Goal: Task Accomplishment & Management: Manage account settings

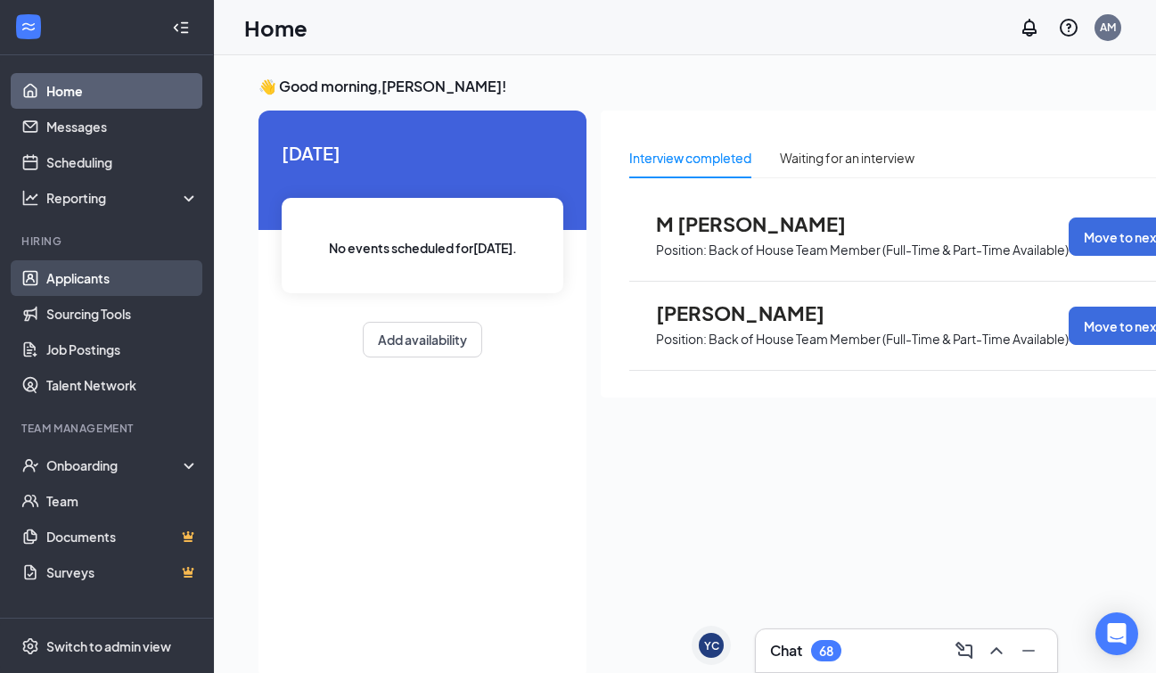
click at [64, 266] on link "Applicants" at bounding box center [122, 278] width 152 height 36
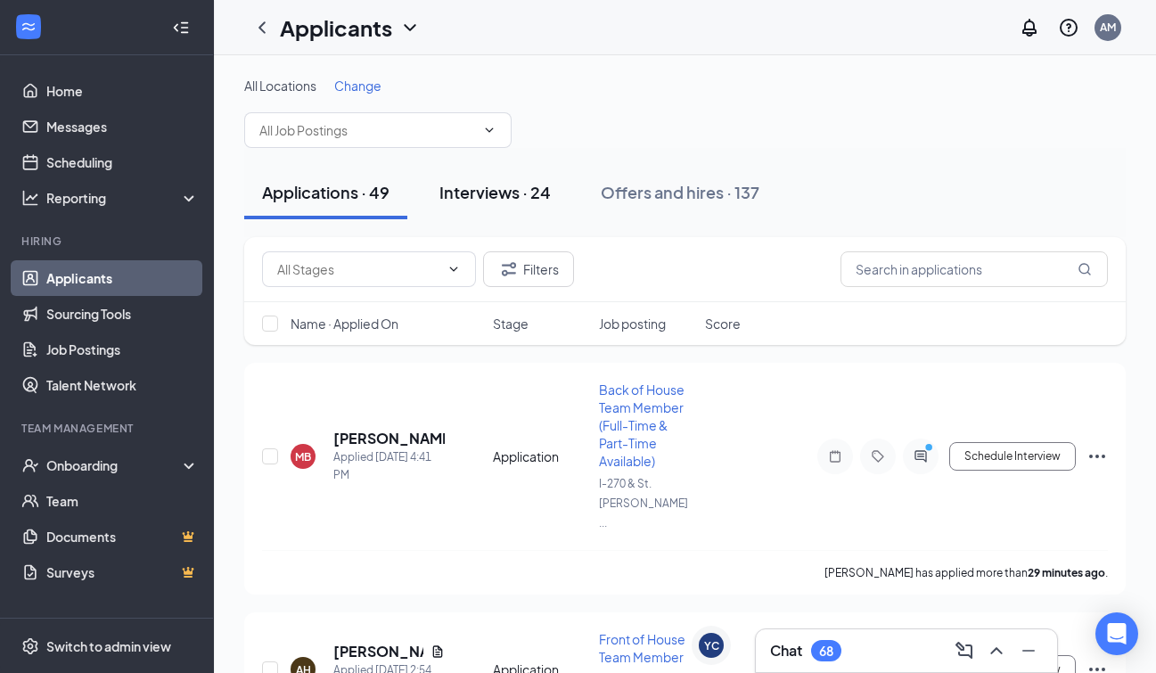
click at [506, 179] on button "Interviews · 24" at bounding box center [495, 192] width 147 height 53
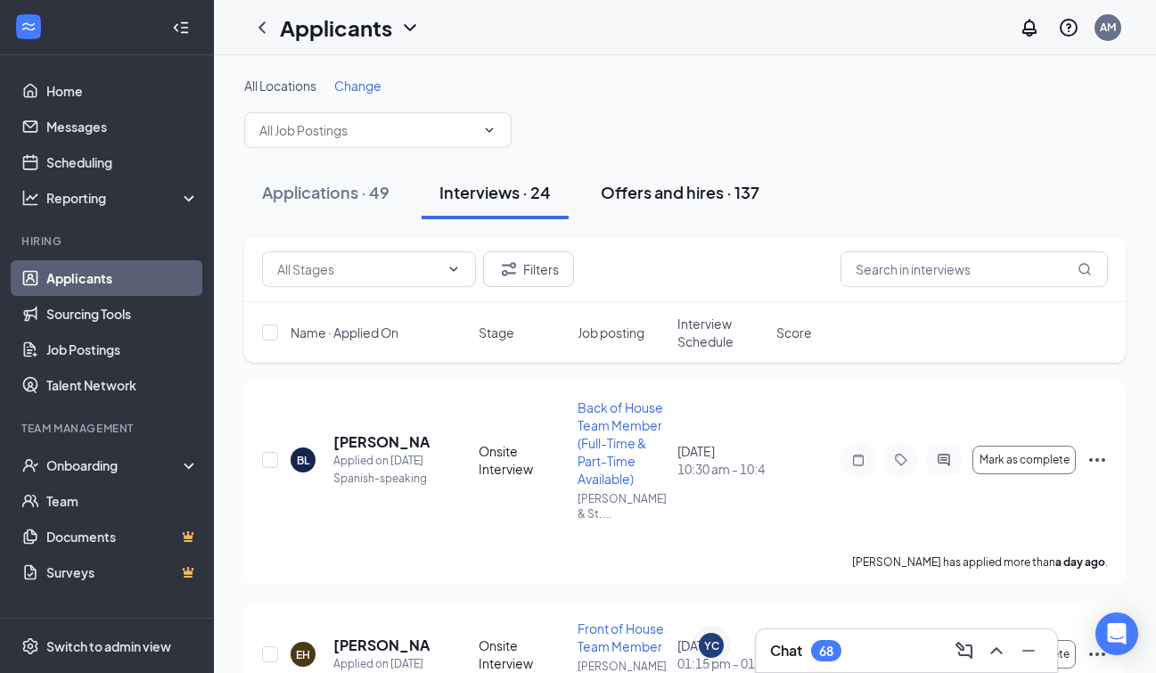
click at [673, 178] on button "Offers and hires · 137" at bounding box center [680, 192] width 194 height 53
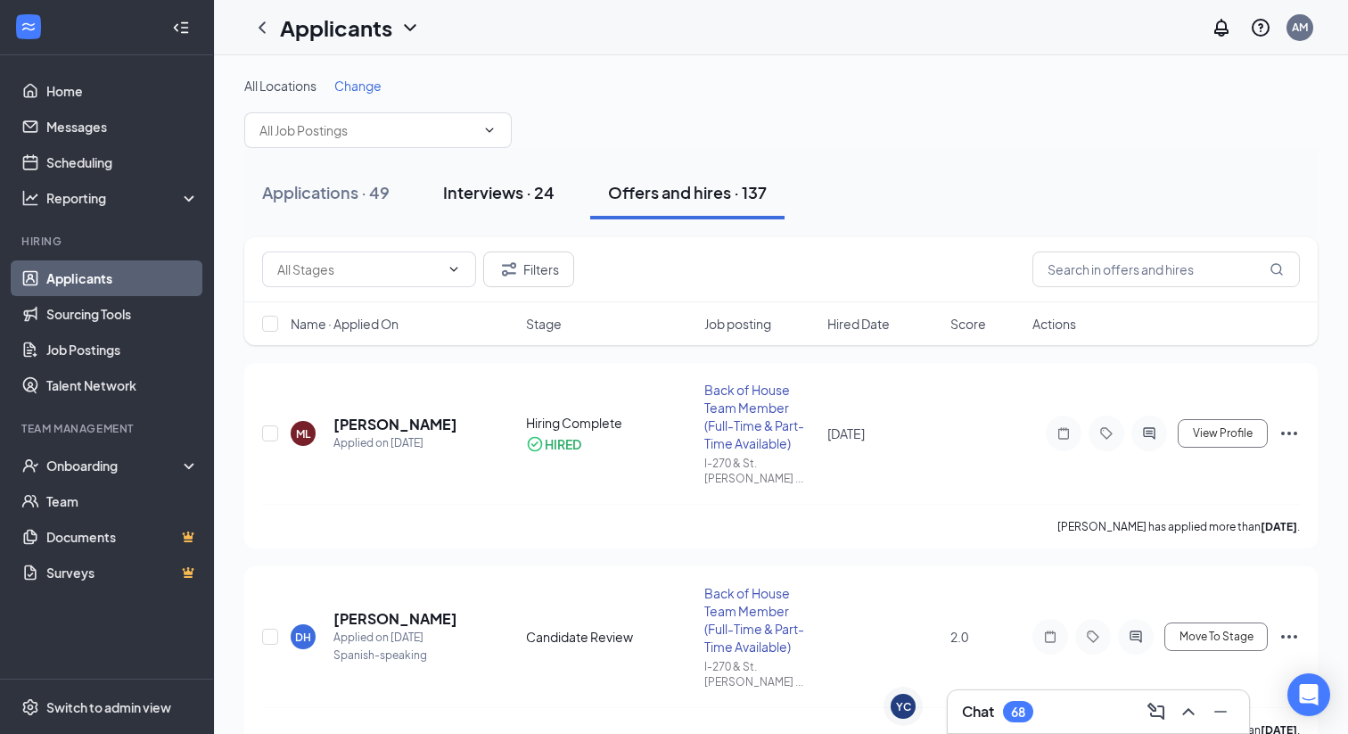
click at [513, 193] on div "Interviews · 24" at bounding box center [498, 192] width 111 height 22
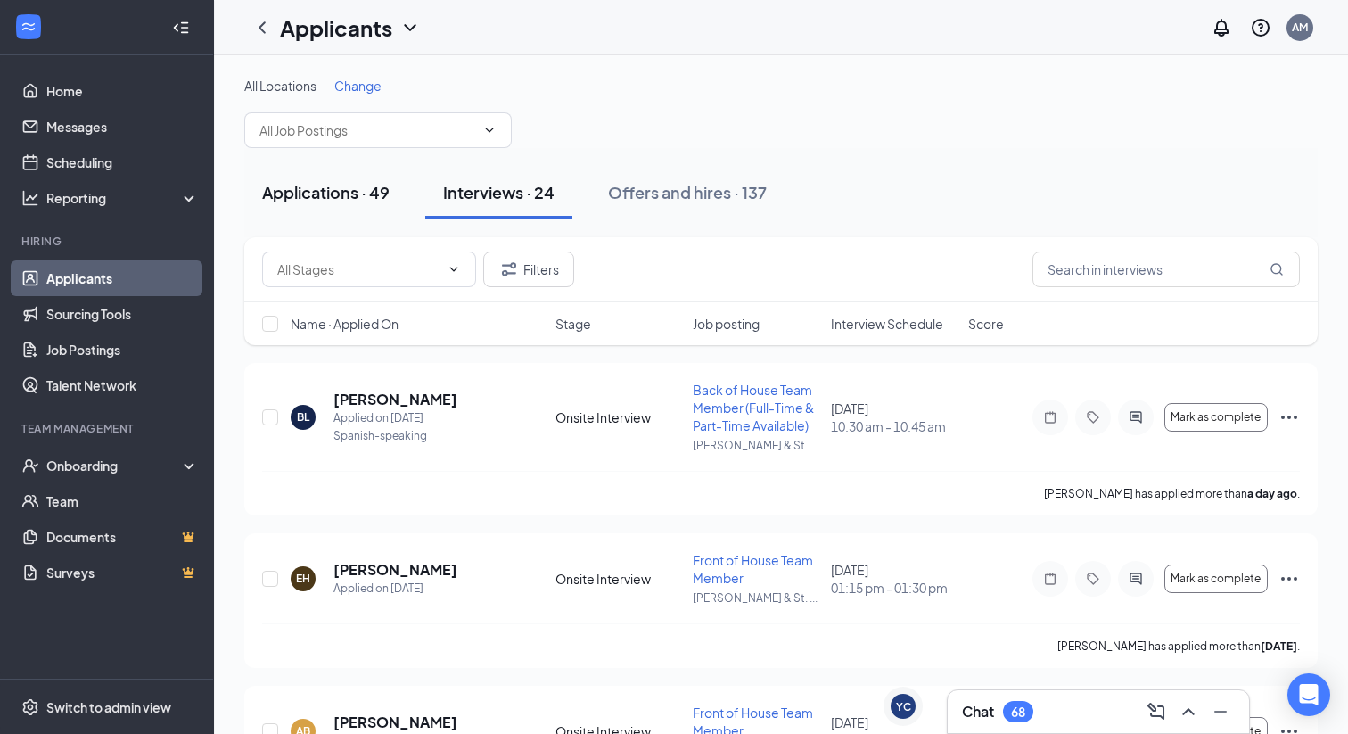
click at [342, 202] on div "Applications · 49" at bounding box center [325, 192] width 127 height 22
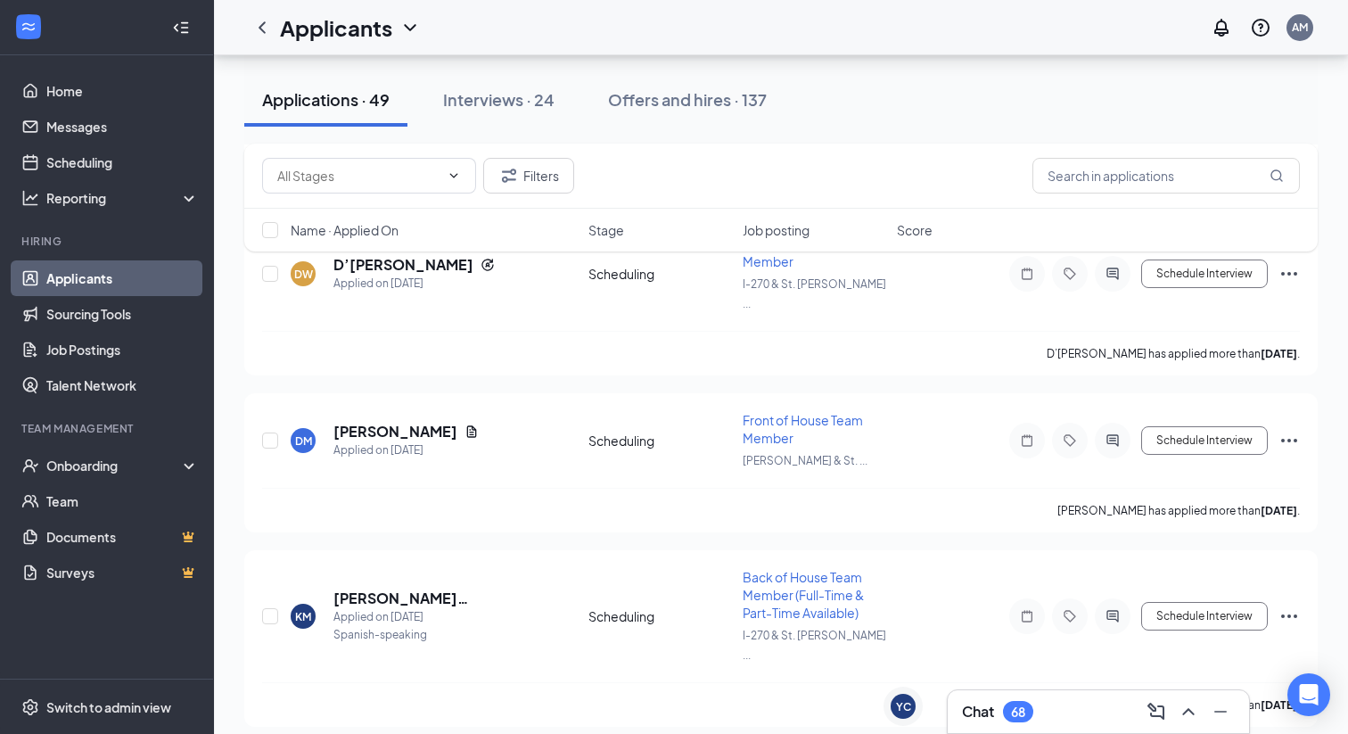
scroll to position [7559, 0]
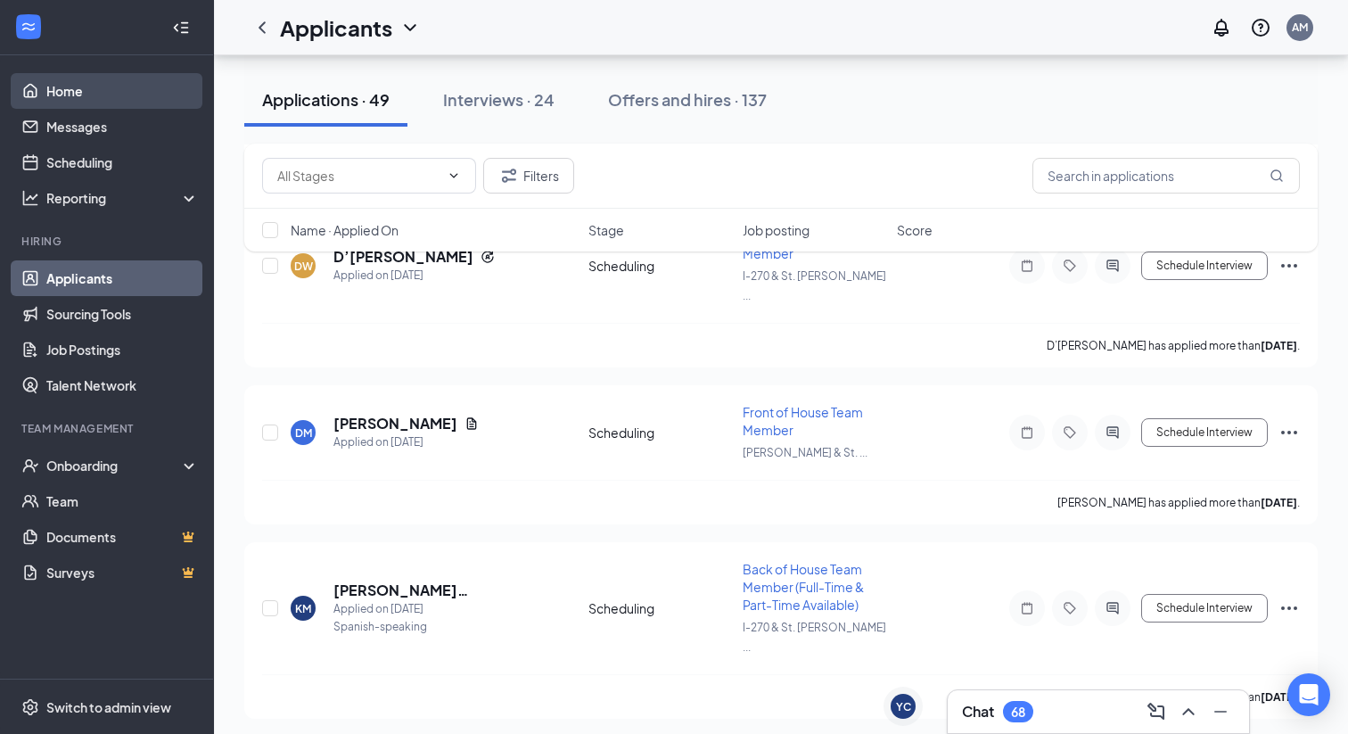
click at [95, 88] on link "Home" at bounding box center [122, 91] width 152 height 36
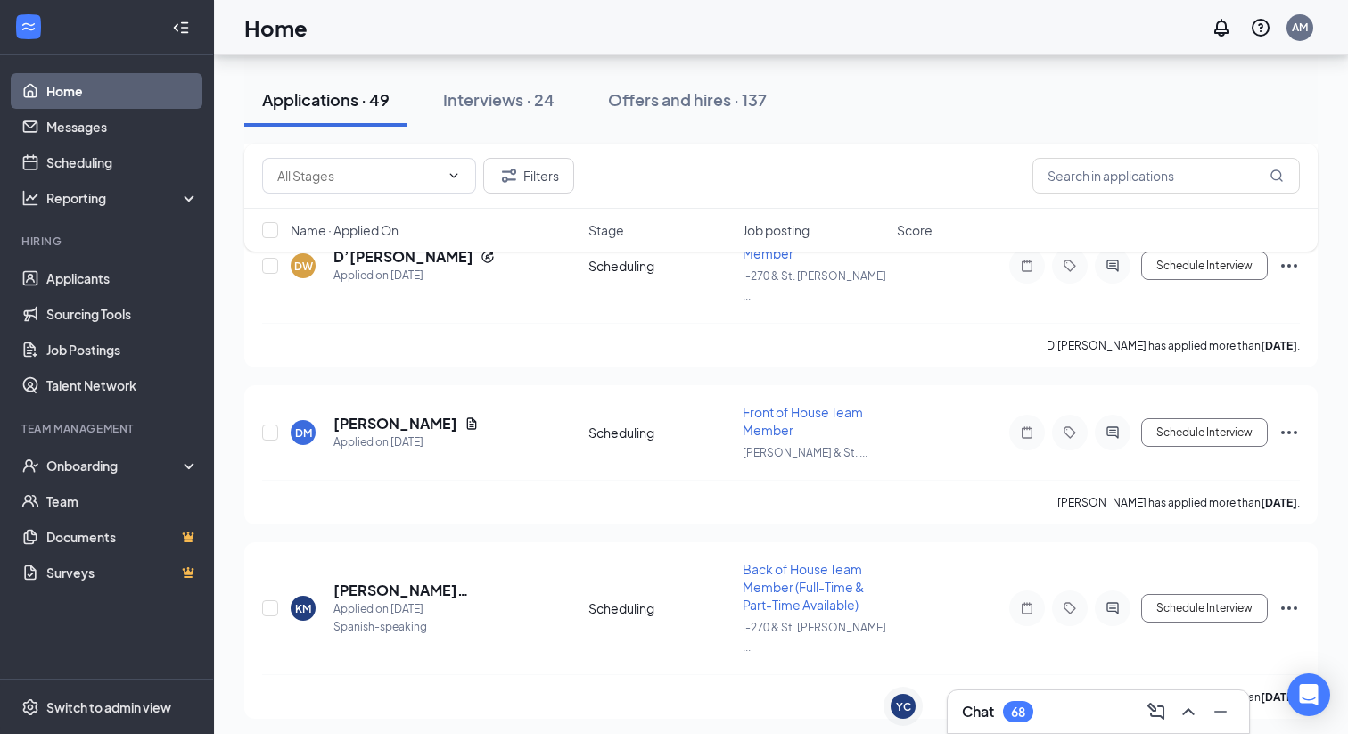
scroll to position [37, 0]
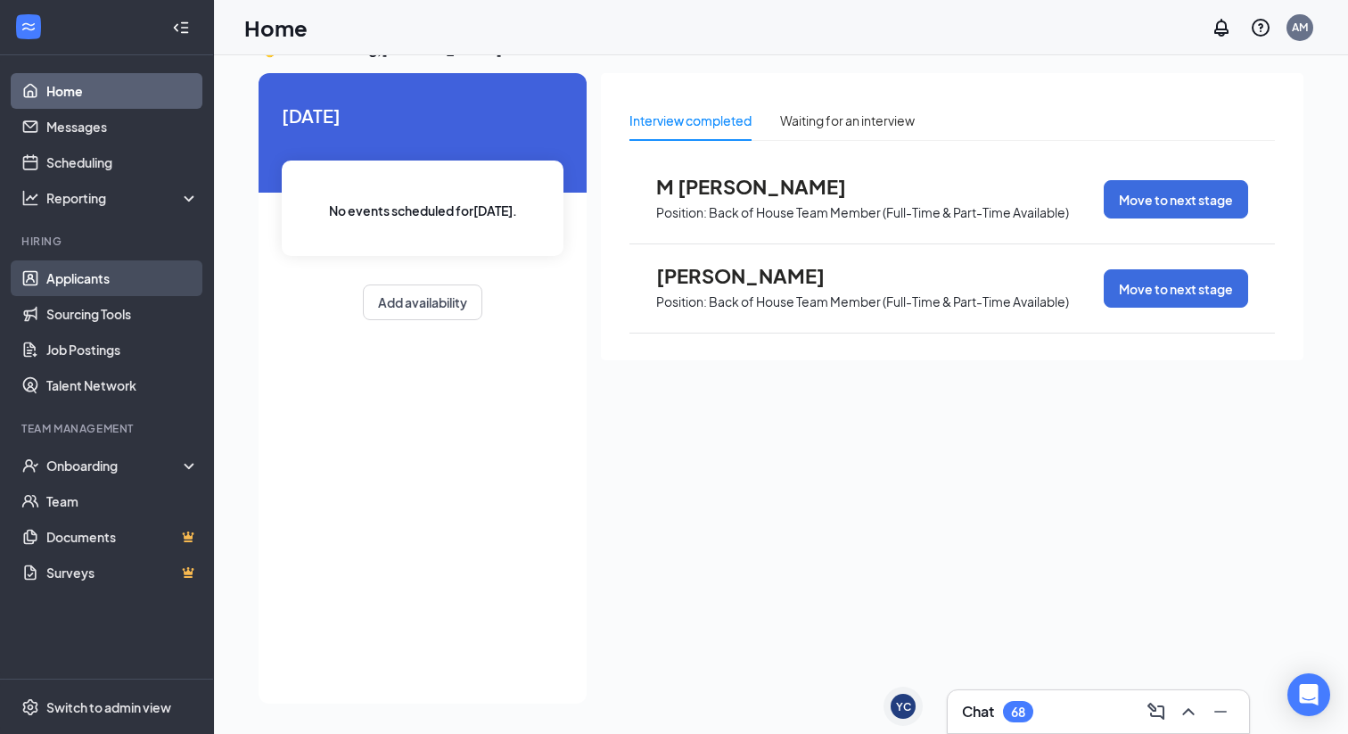
click at [112, 280] on link "Applicants" at bounding box center [122, 278] width 152 height 36
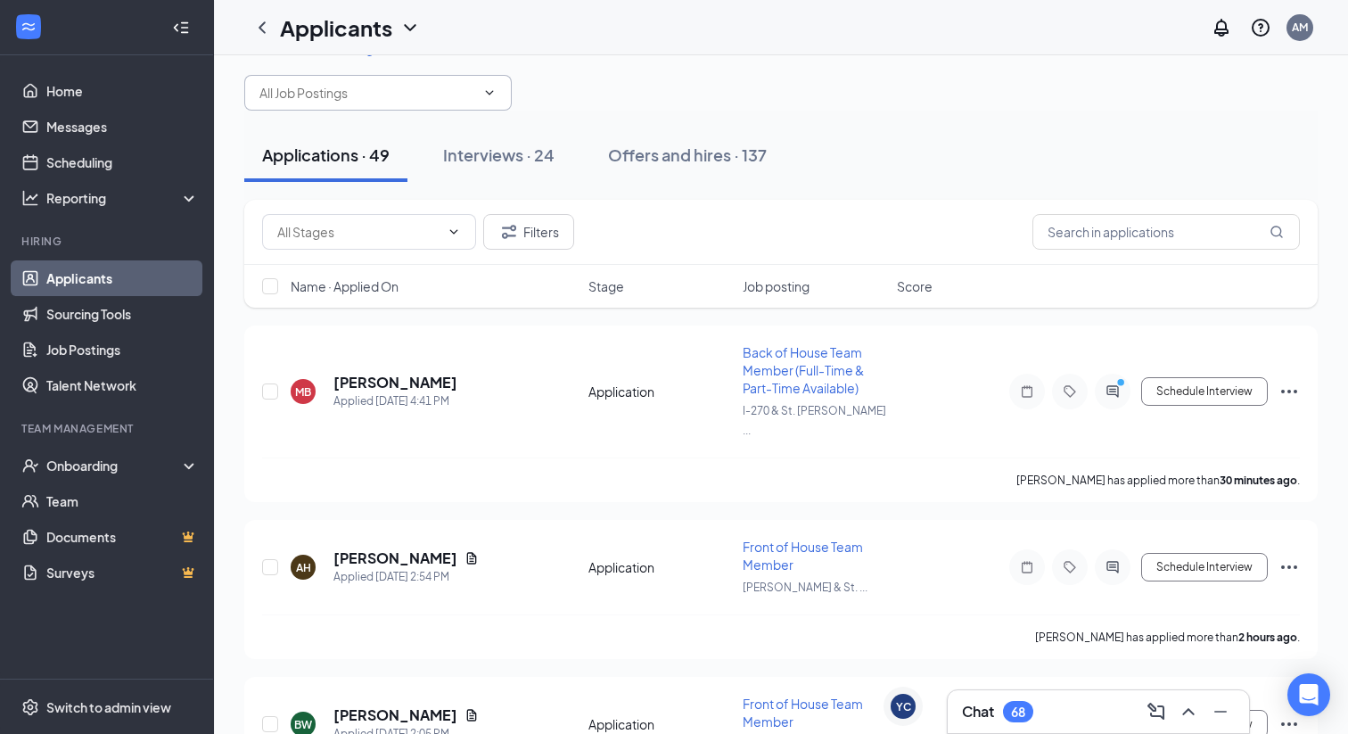
click at [359, 94] on input "text" at bounding box center [367, 93] width 216 height 20
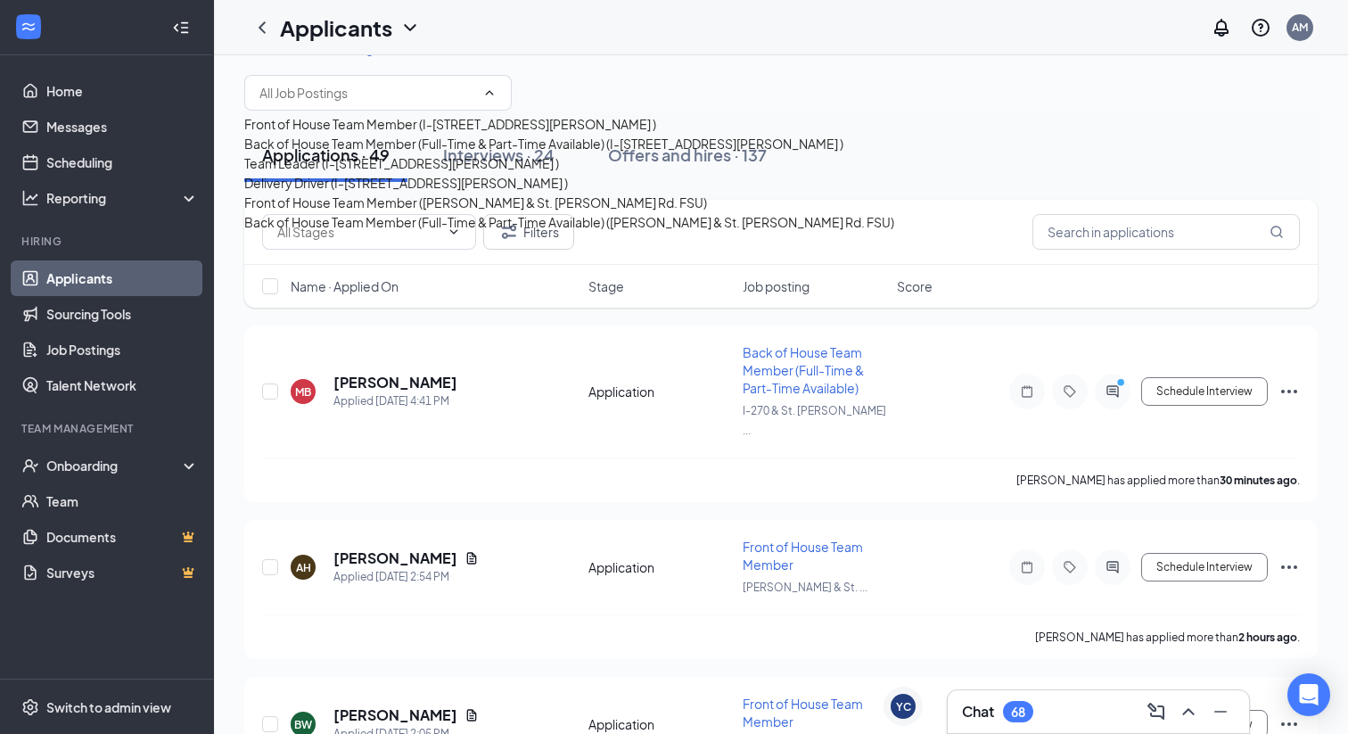
click at [390, 173] on div "Team Leader (I-[STREET_ADDRESS][PERSON_NAME] )" at bounding box center [401, 163] width 315 height 20
type input "Team Leader (I-[STREET_ADDRESS][PERSON_NAME] )"
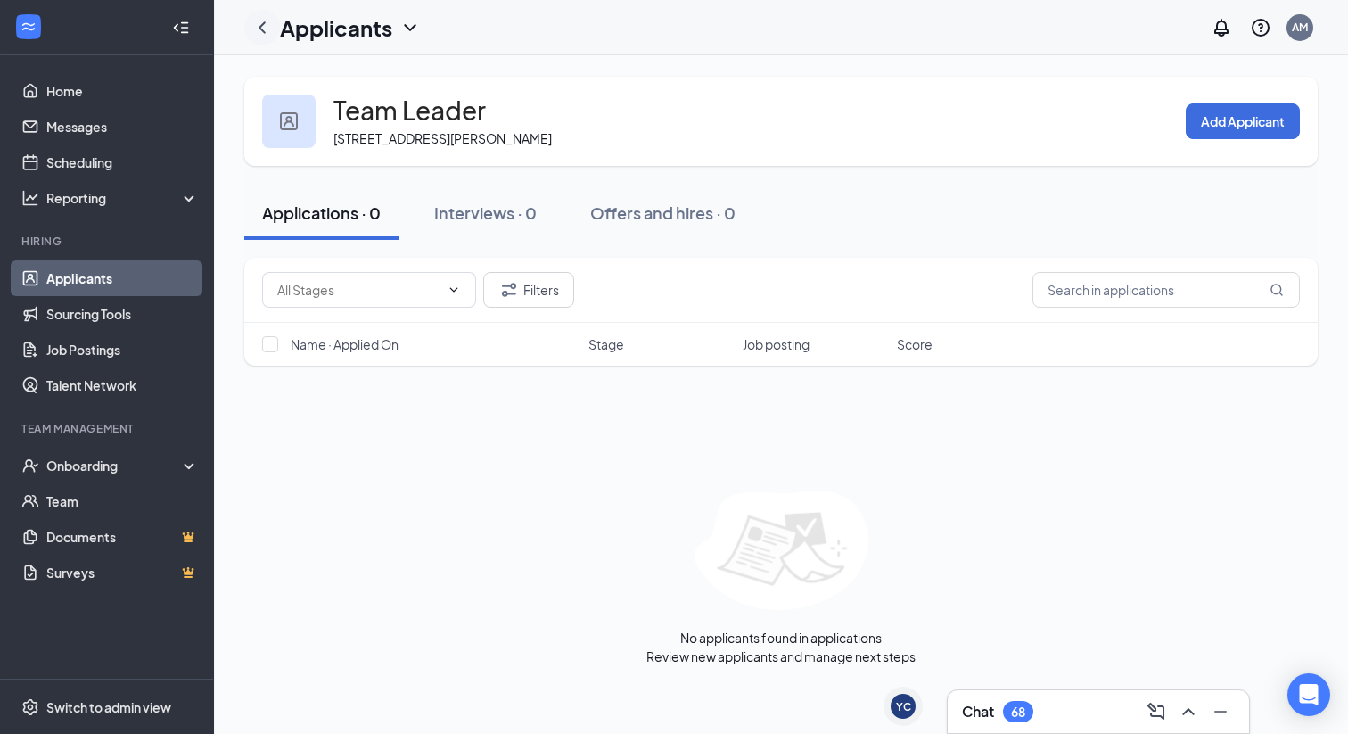
click at [262, 18] on icon "ChevronLeft" at bounding box center [261, 27] width 21 height 21
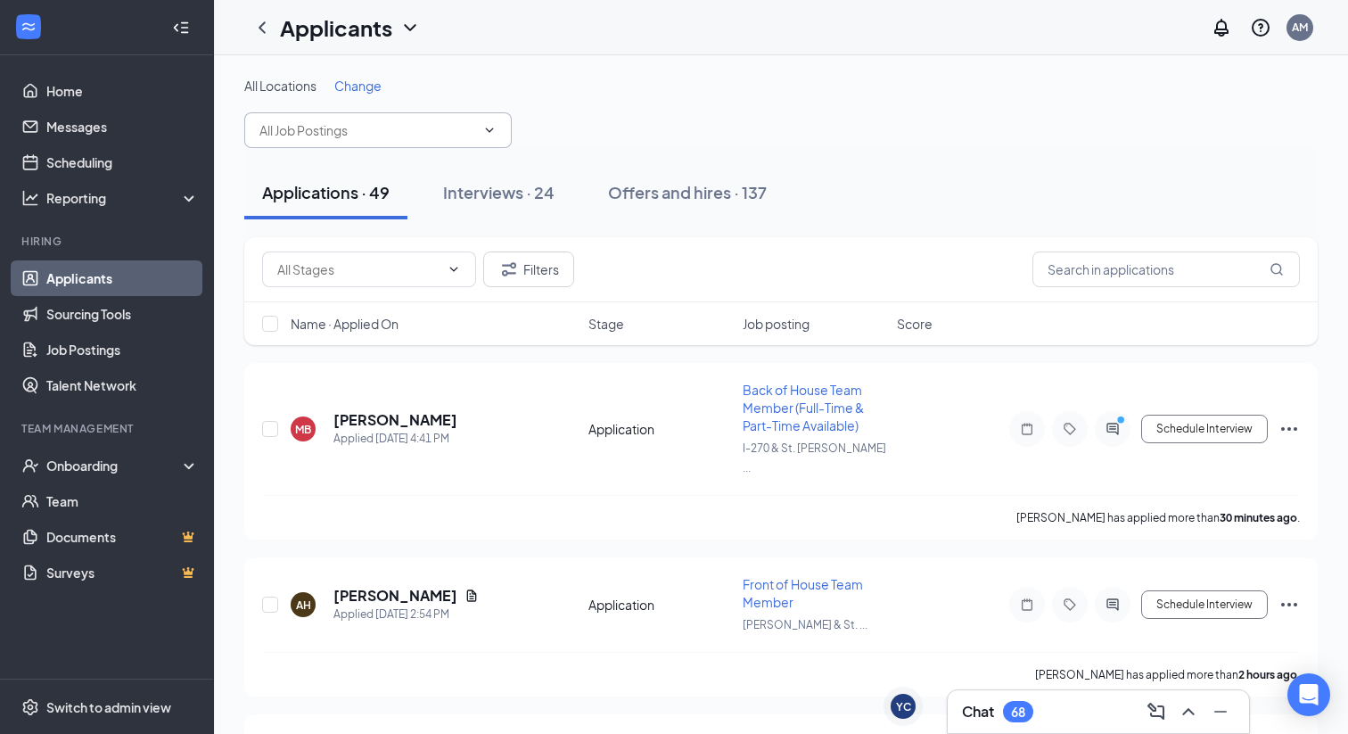
click at [316, 128] on input "text" at bounding box center [367, 130] width 216 height 20
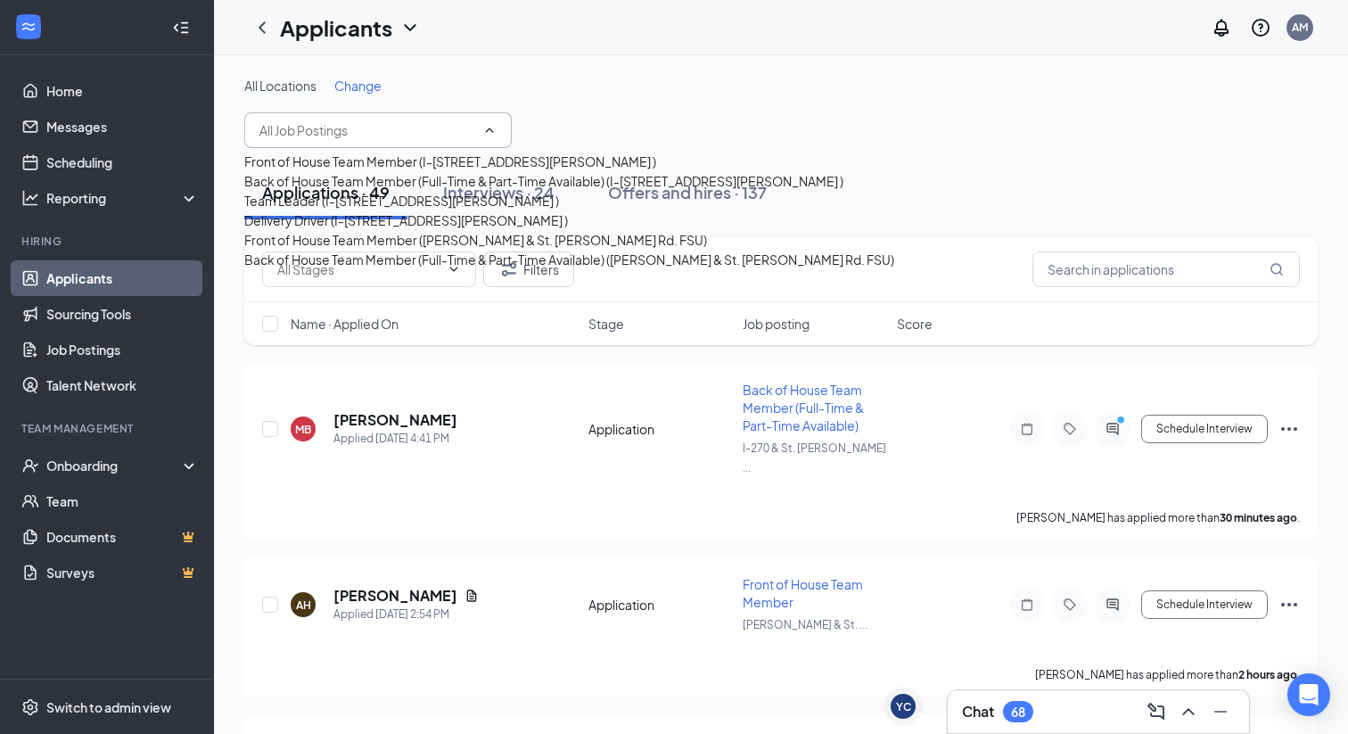
click at [357, 191] on div "Back of House Team Member (Full-Time & Part-Time Available) (I-[STREET_ADDRESS]…" at bounding box center [569, 181] width 650 height 20
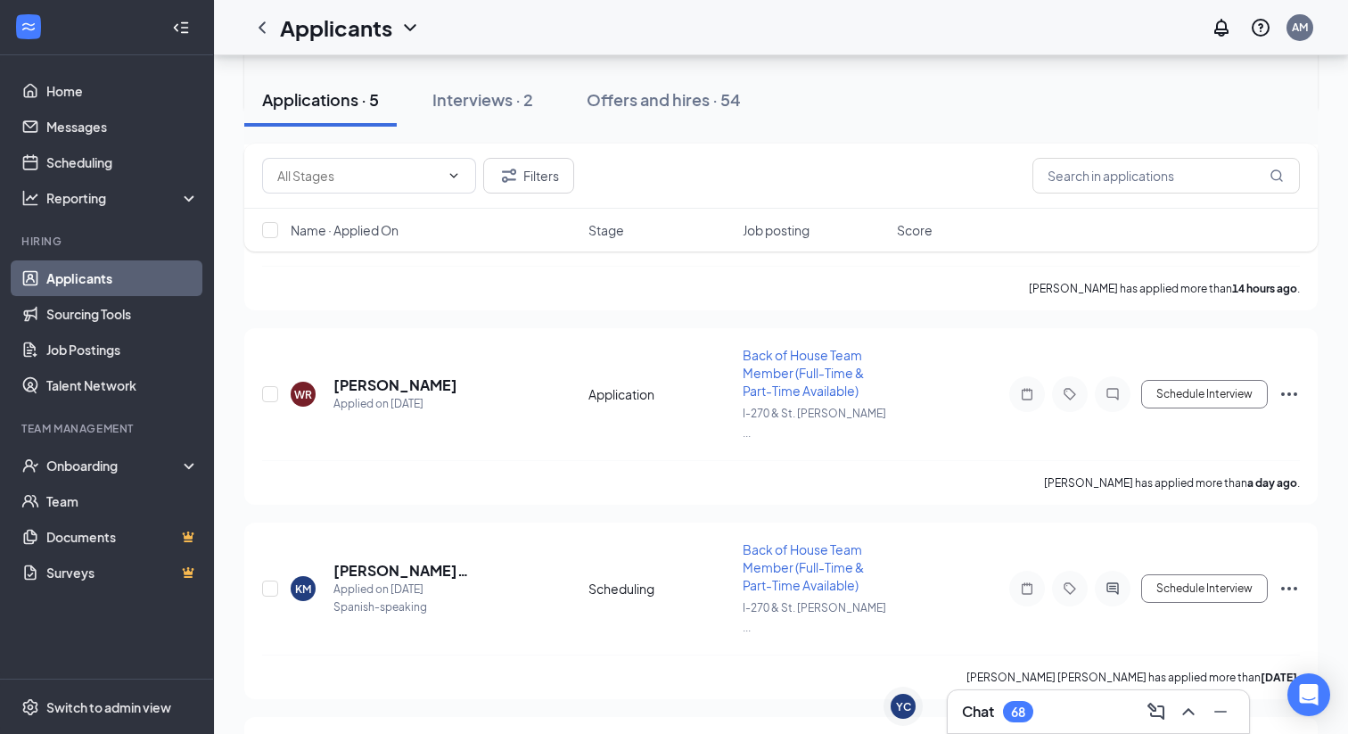
scroll to position [578, 0]
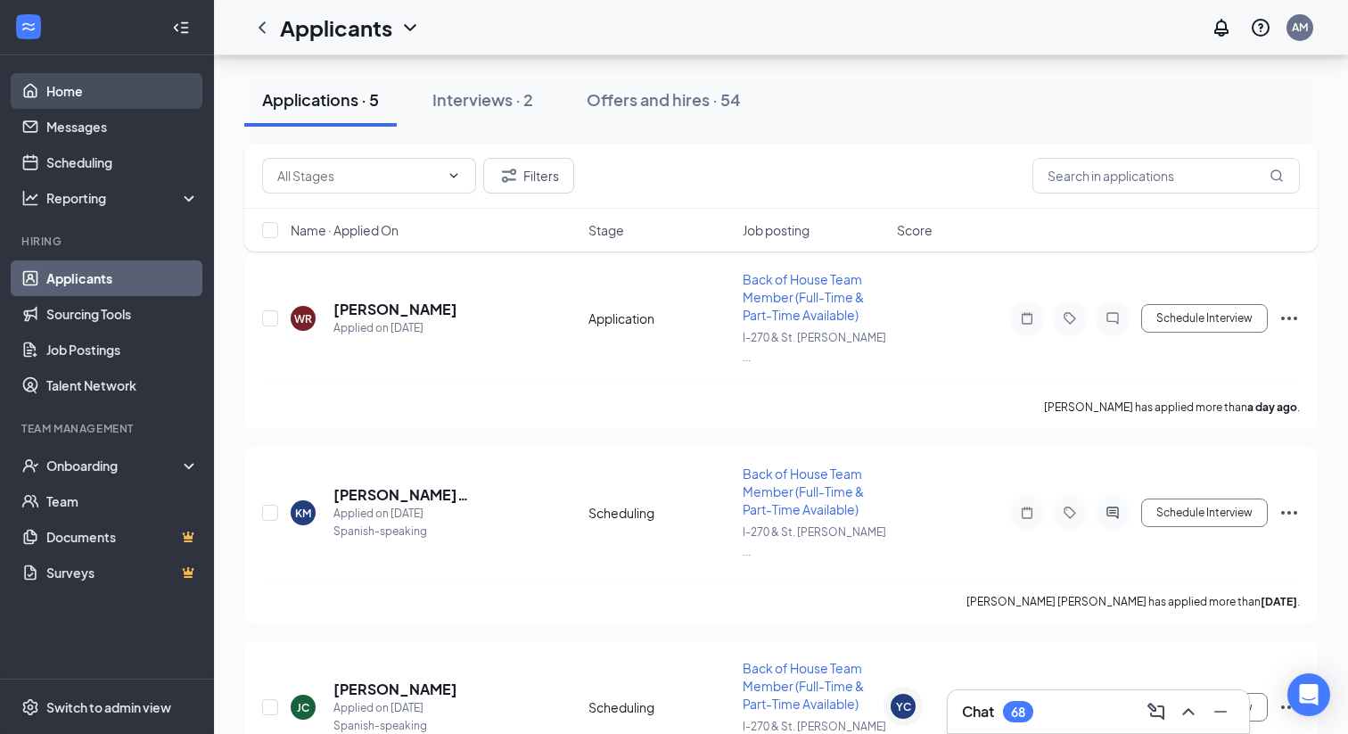
click at [81, 98] on link "Home" at bounding box center [122, 91] width 152 height 36
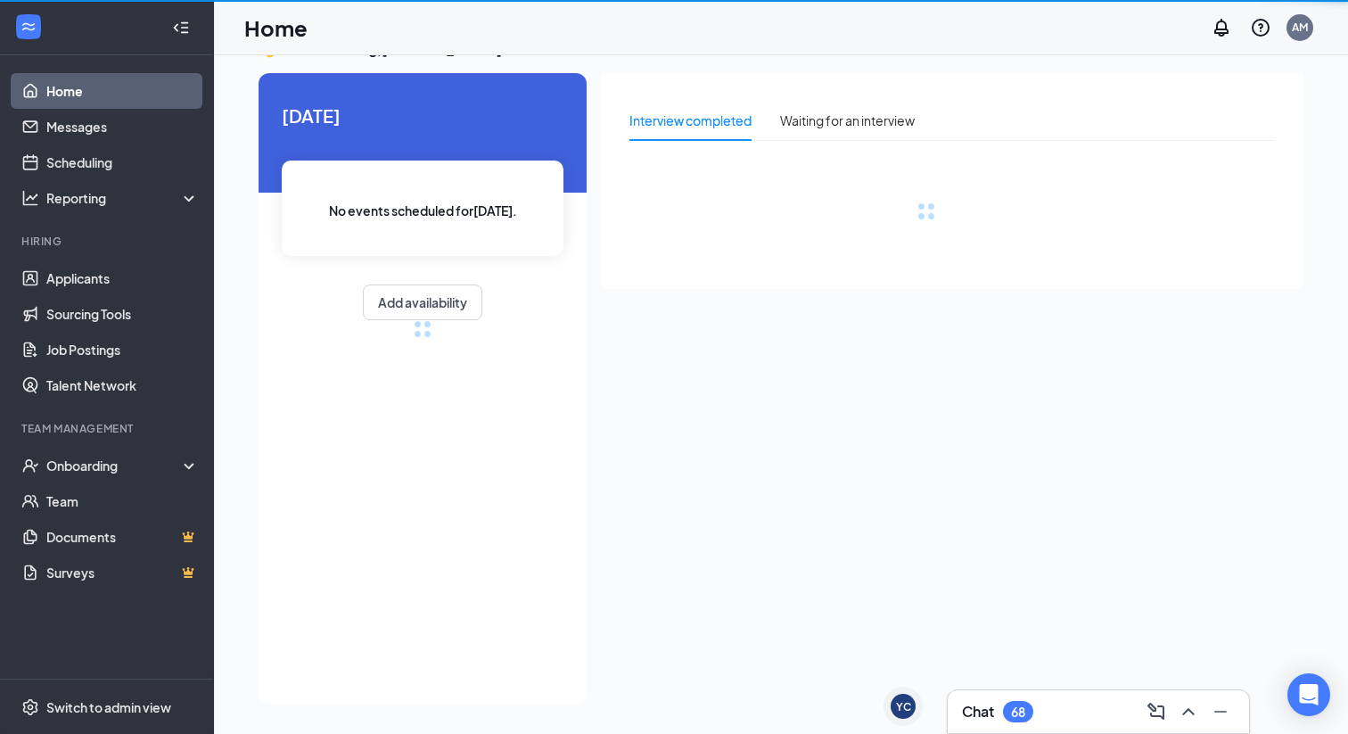
scroll to position [37, 0]
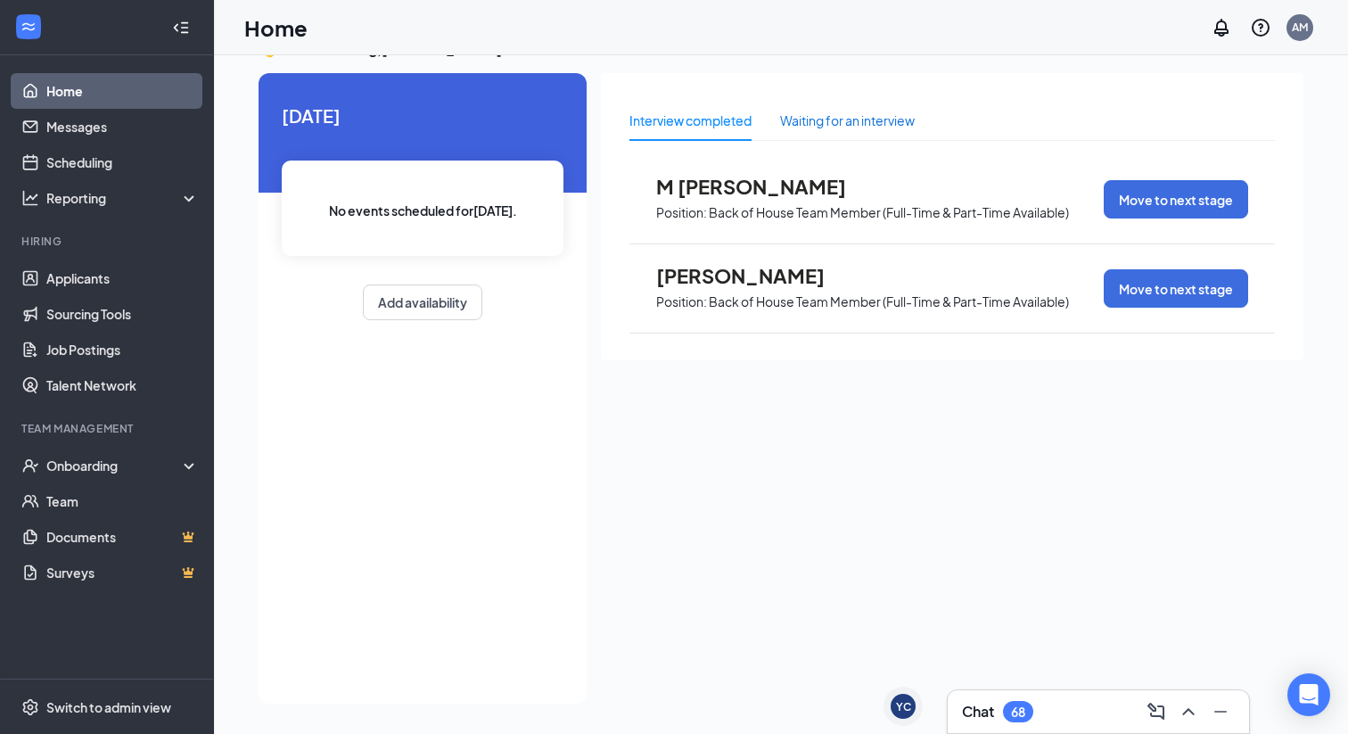
click at [795, 116] on div "Waiting for an interview" at bounding box center [847, 121] width 135 height 20
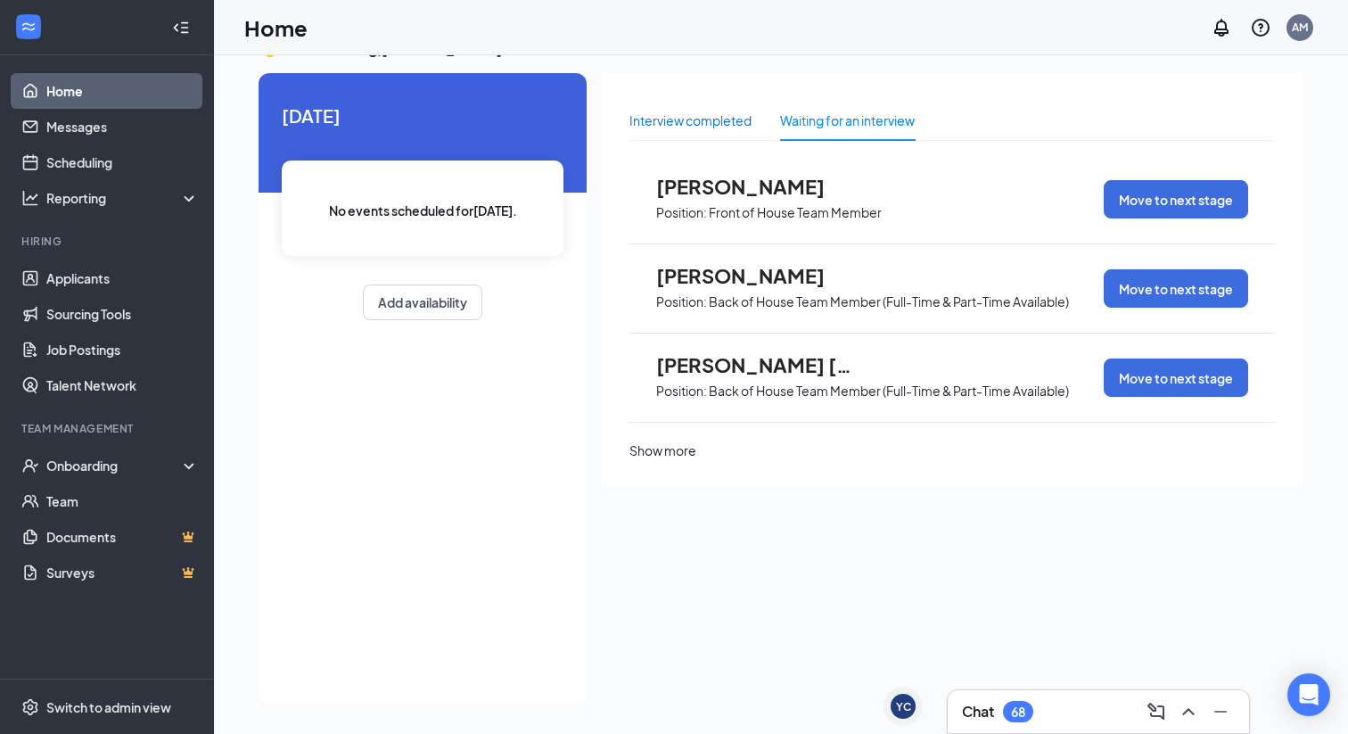
click at [708, 118] on div "Interview completed" at bounding box center [690, 121] width 122 height 20
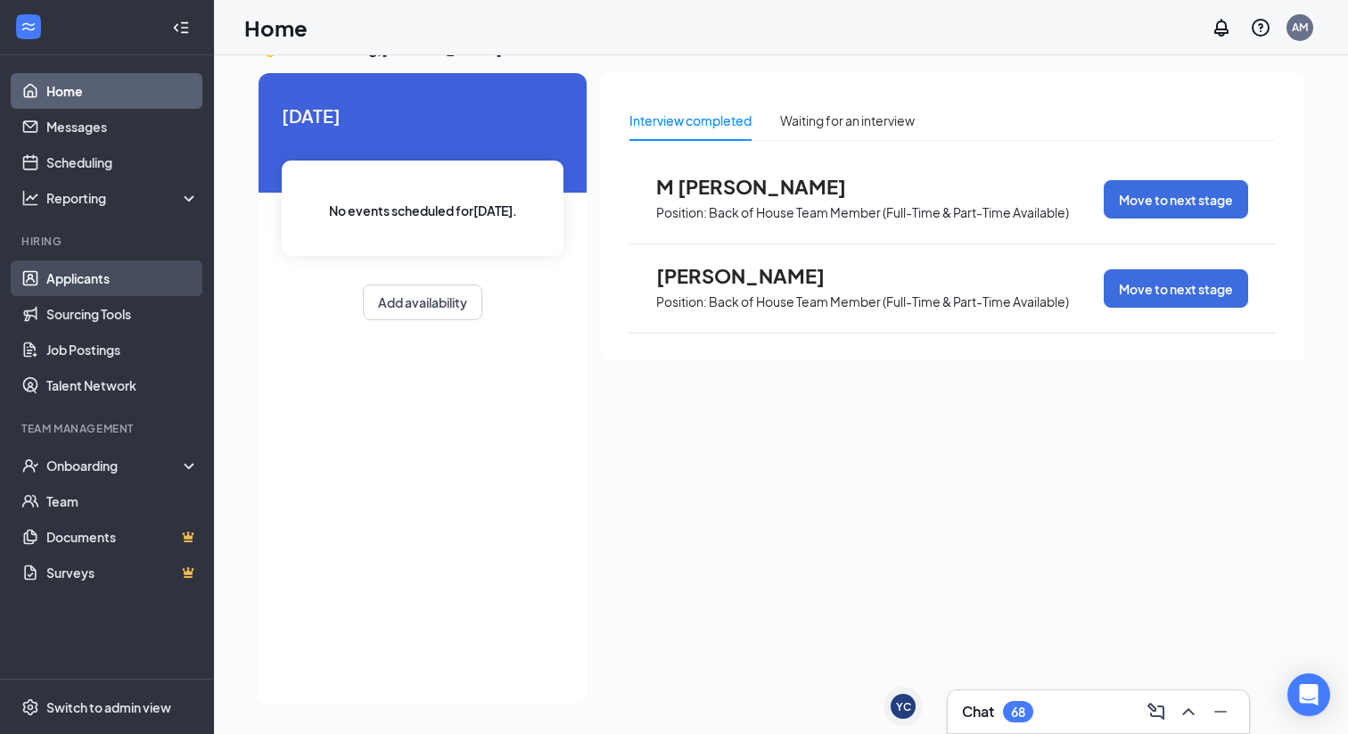
click at [76, 284] on link "Applicants" at bounding box center [122, 278] width 152 height 36
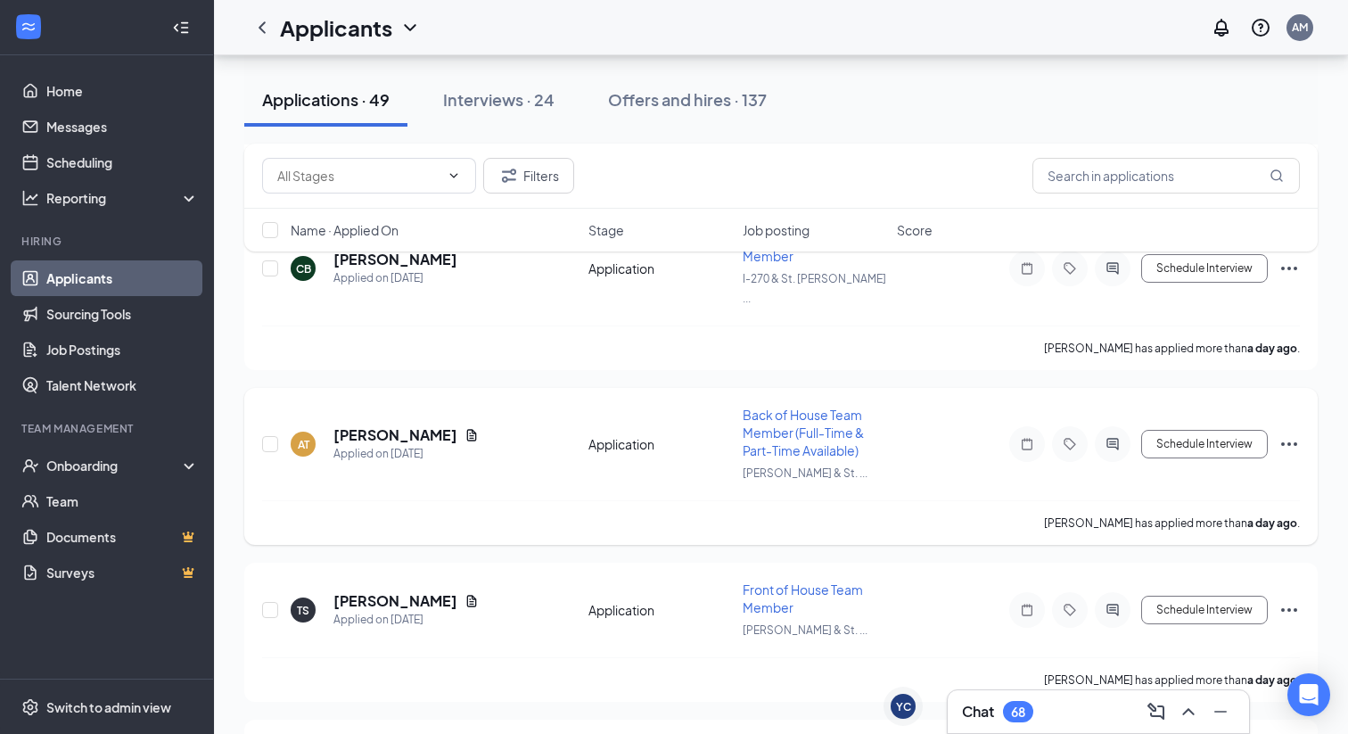
scroll to position [7016, 0]
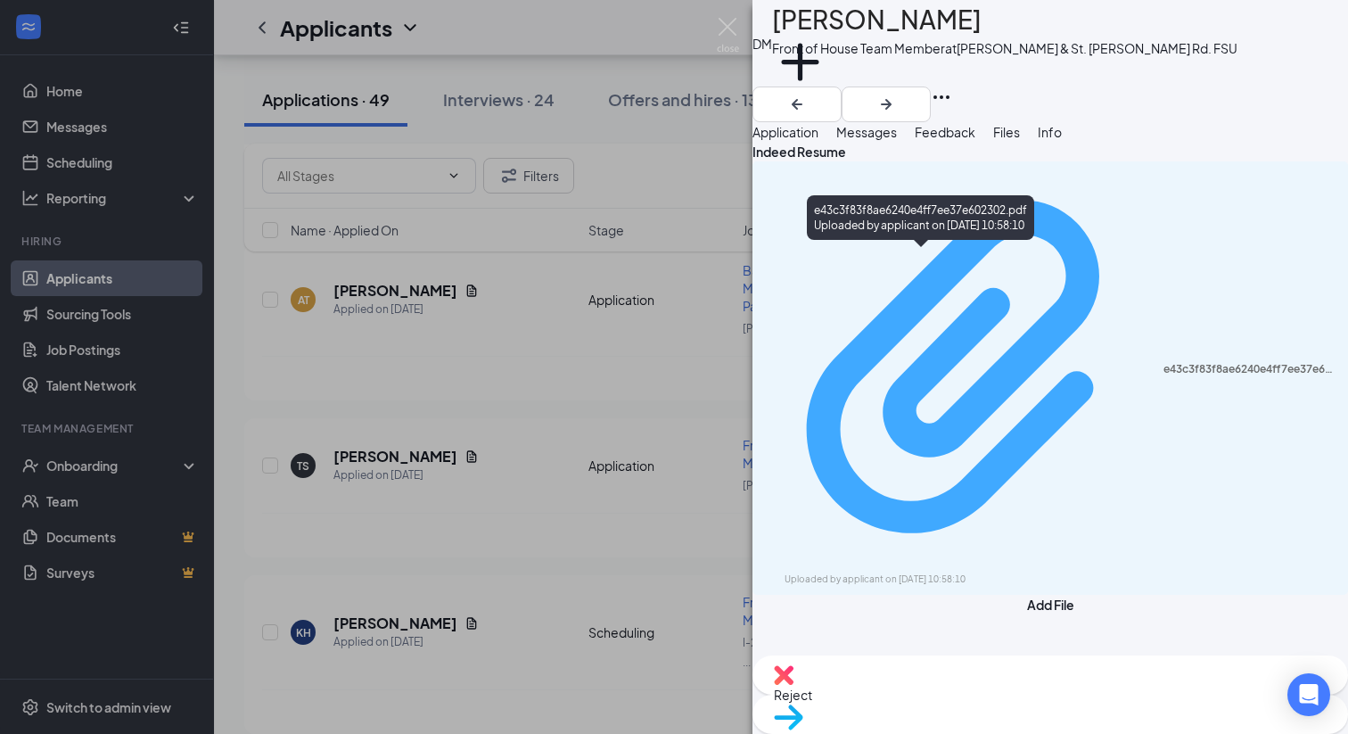
click at [1155, 362] on div "e43c3f83f8ae6240e4ff7ee37e602302.pdf" at bounding box center [1250, 369] width 174 height 14
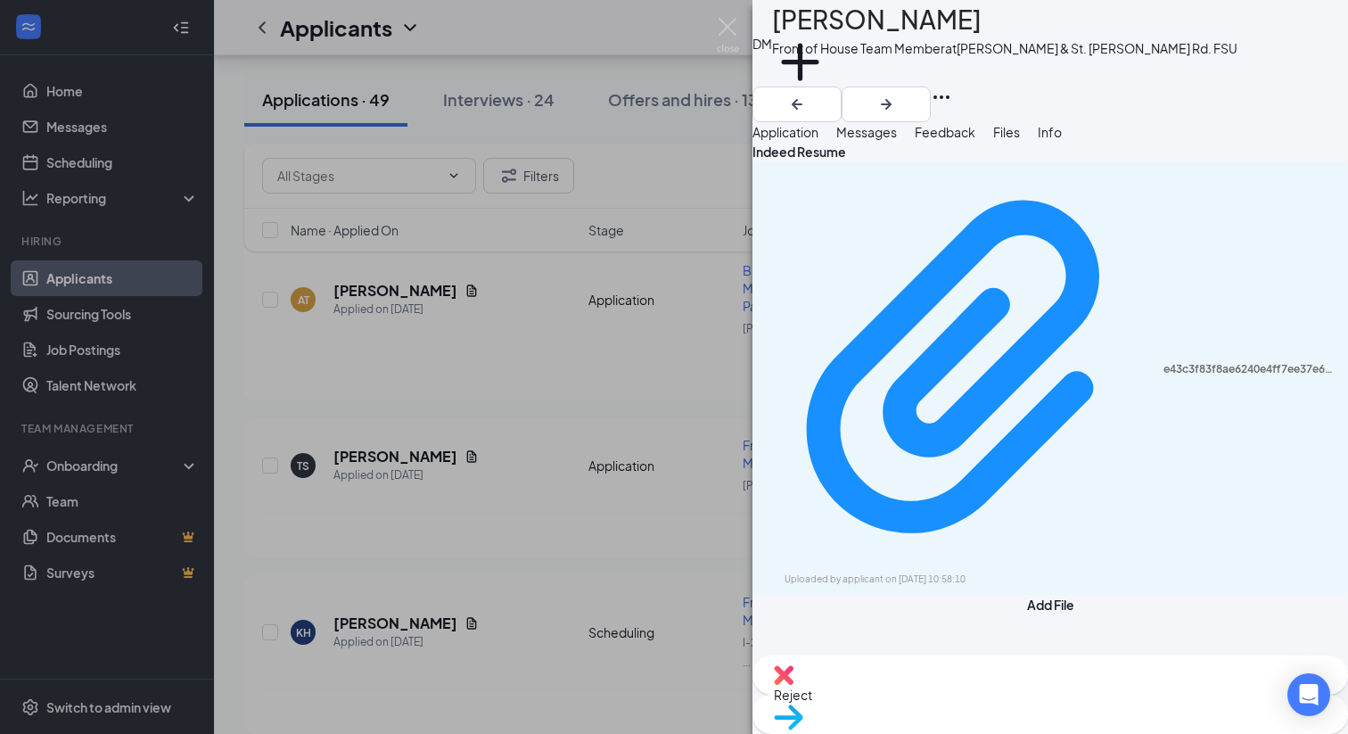
click at [812, 140] on span "Application" at bounding box center [785, 132] width 66 height 16
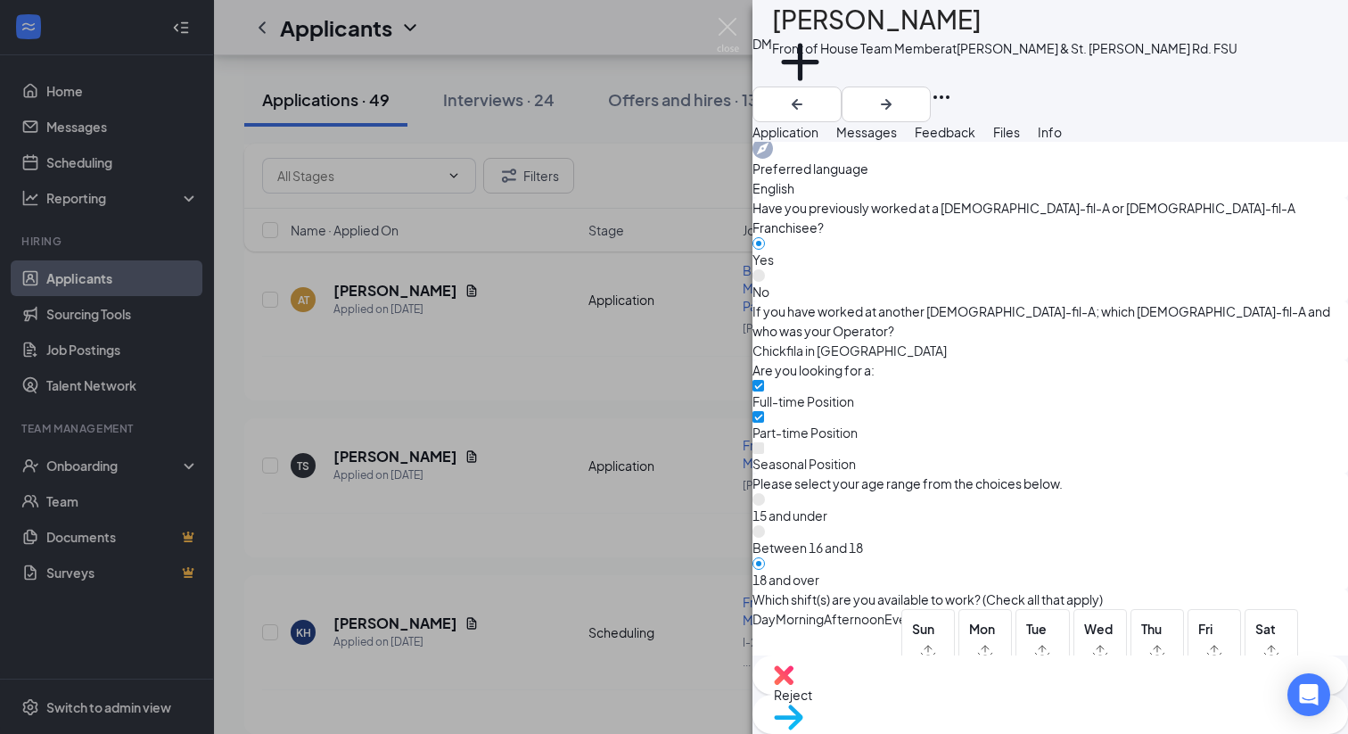
scroll to position [877, 0]
click at [717, 22] on img at bounding box center [728, 35] width 22 height 35
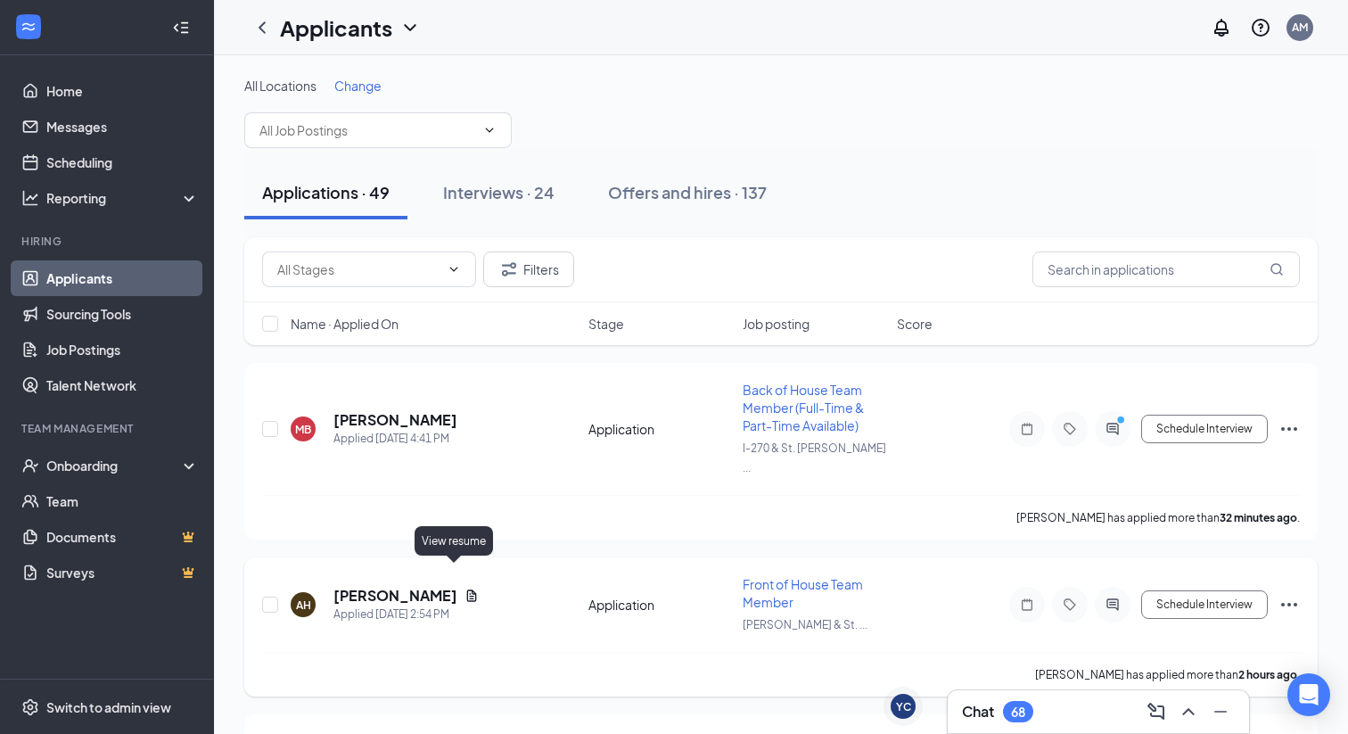
click at [467, 589] on icon "Document" at bounding box center [472, 595] width 10 height 12
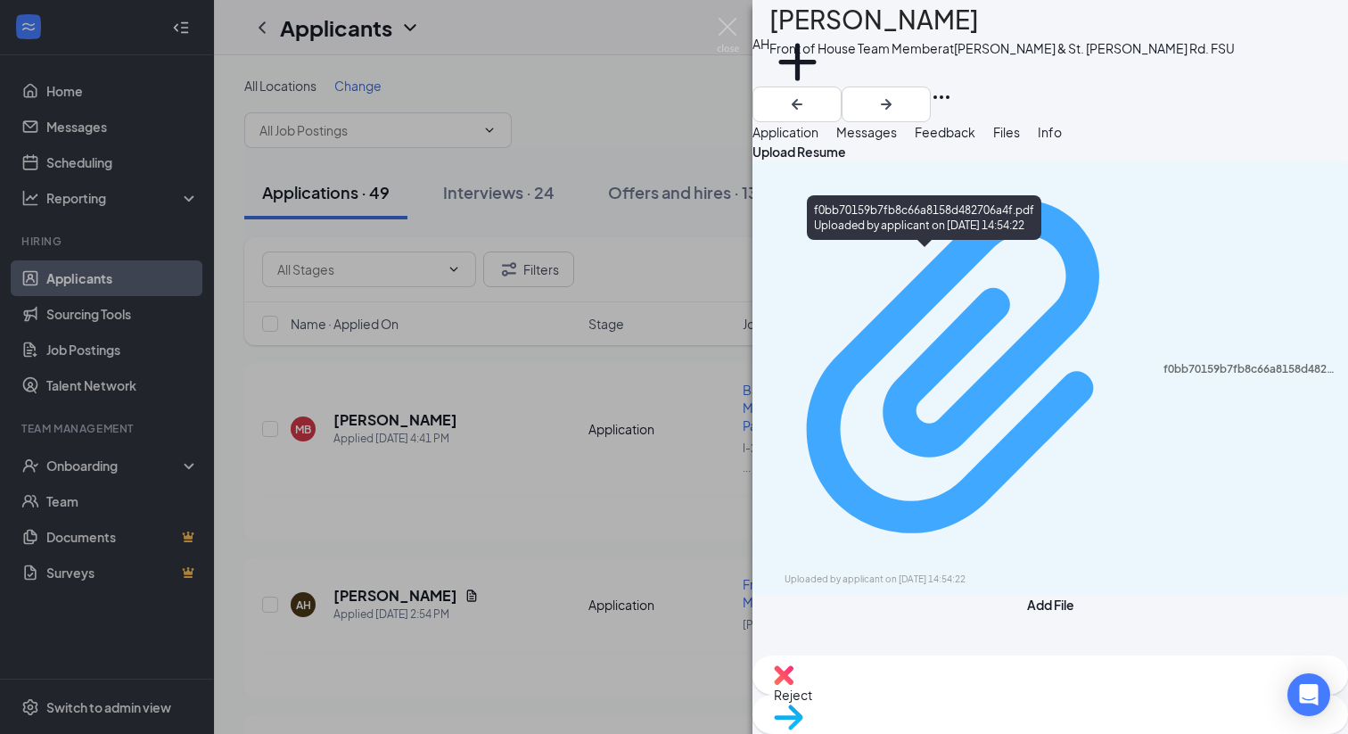
click at [1155, 362] on div "f0bb70159b7fb8c66a8158d482706a4f.pdf" at bounding box center [1250, 369] width 174 height 14
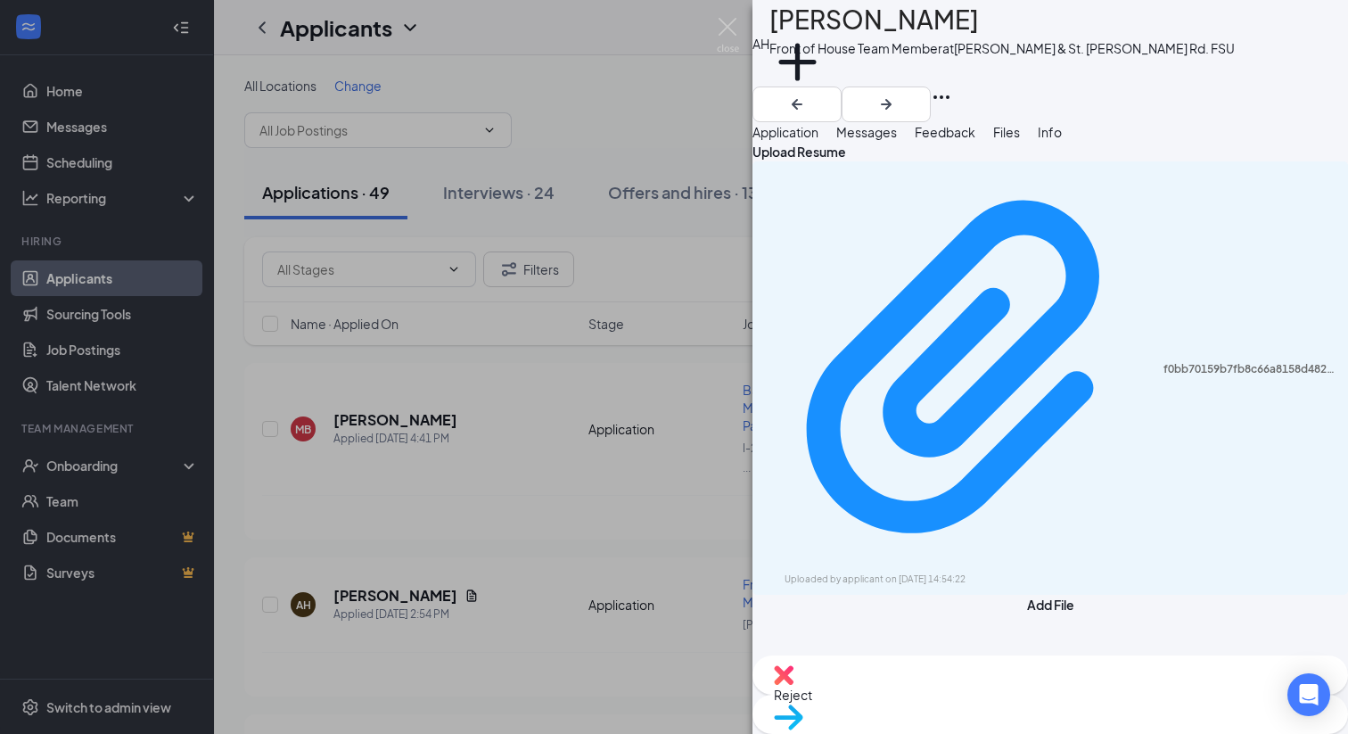
click at [714, 30] on div "AH [PERSON_NAME] Front of House Team Member at [PERSON_NAME] & St. [PERSON_NAME…" at bounding box center [674, 367] width 1348 height 734
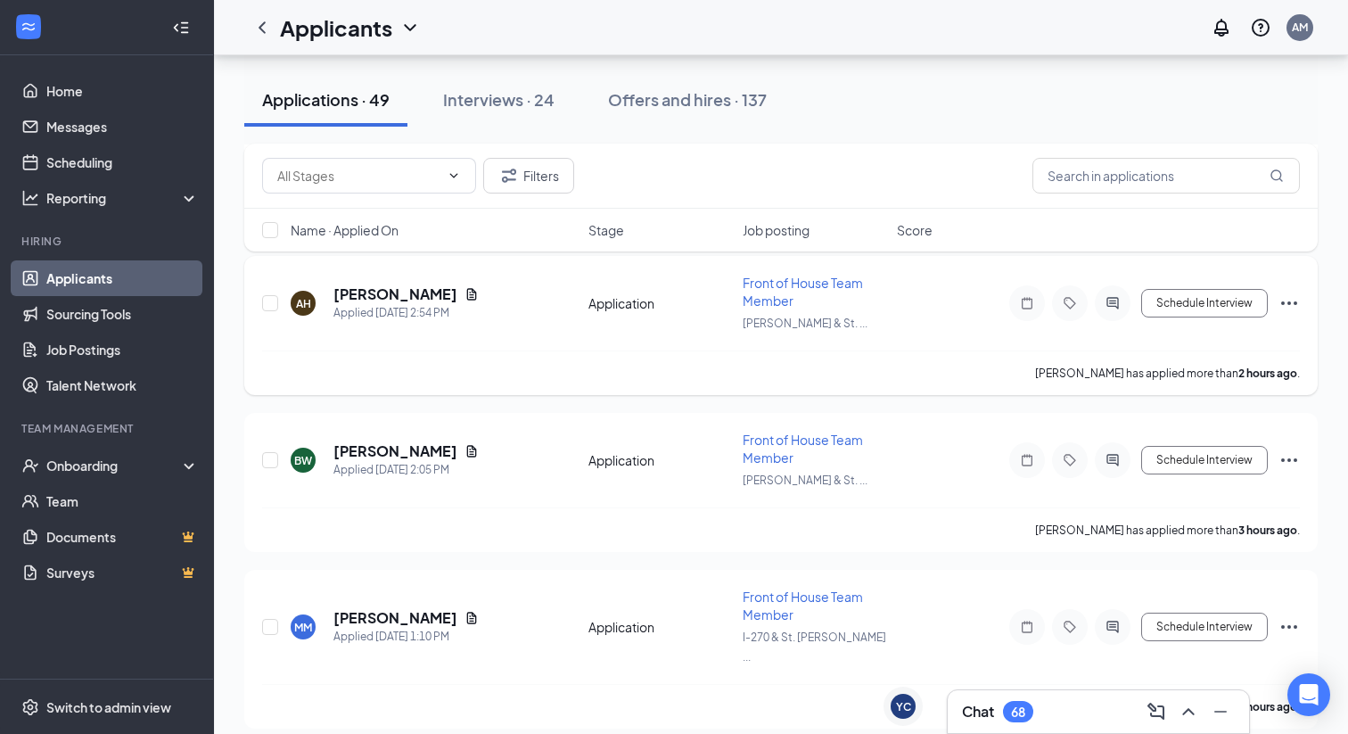
scroll to position [316, 0]
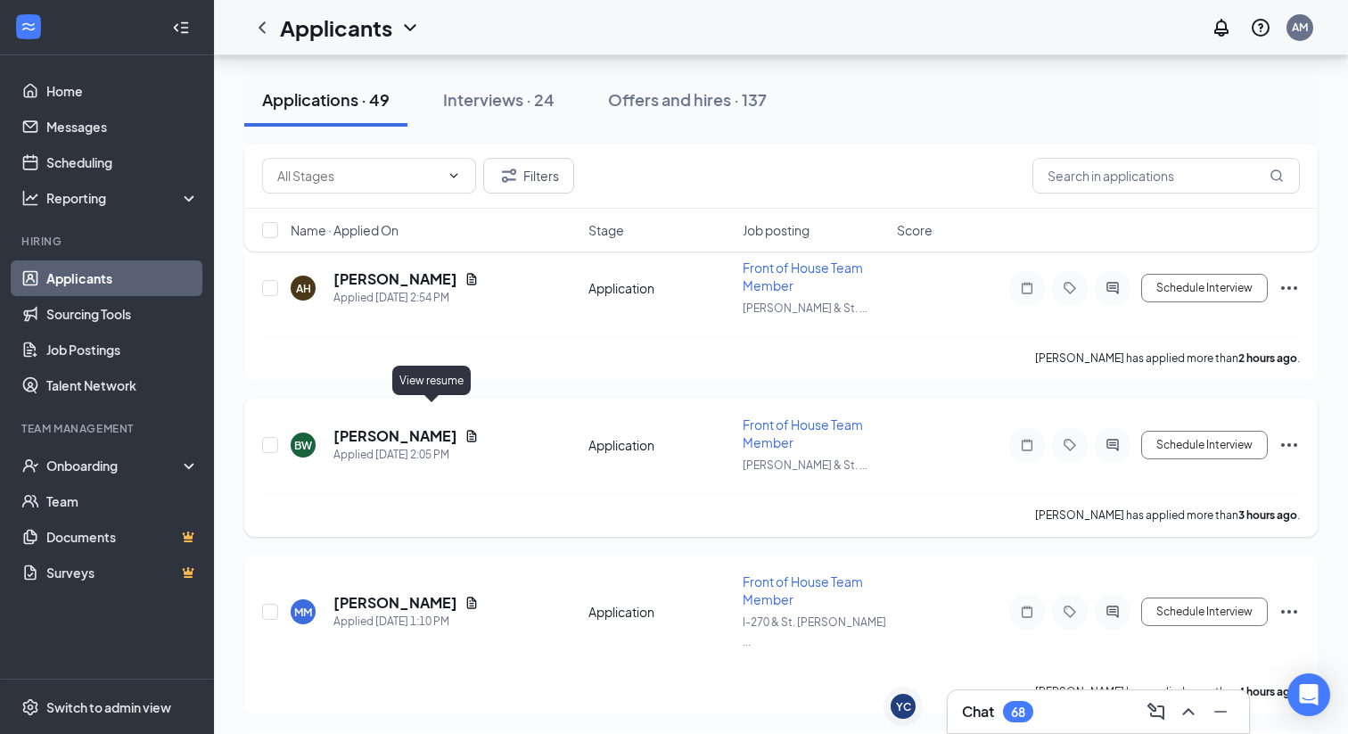
click at [467, 430] on icon "Document" at bounding box center [472, 436] width 10 height 12
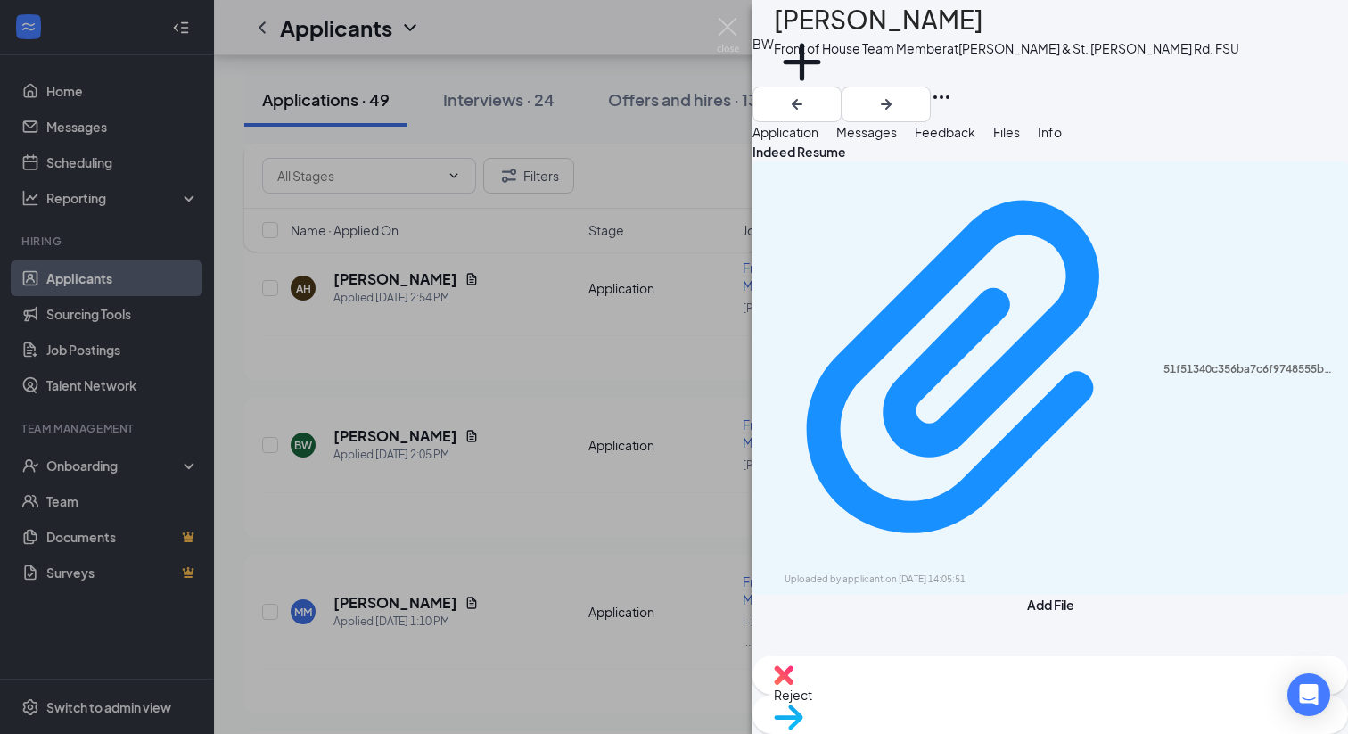
click at [818, 142] on button "Application" at bounding box center [785, 132] width 66 height 20
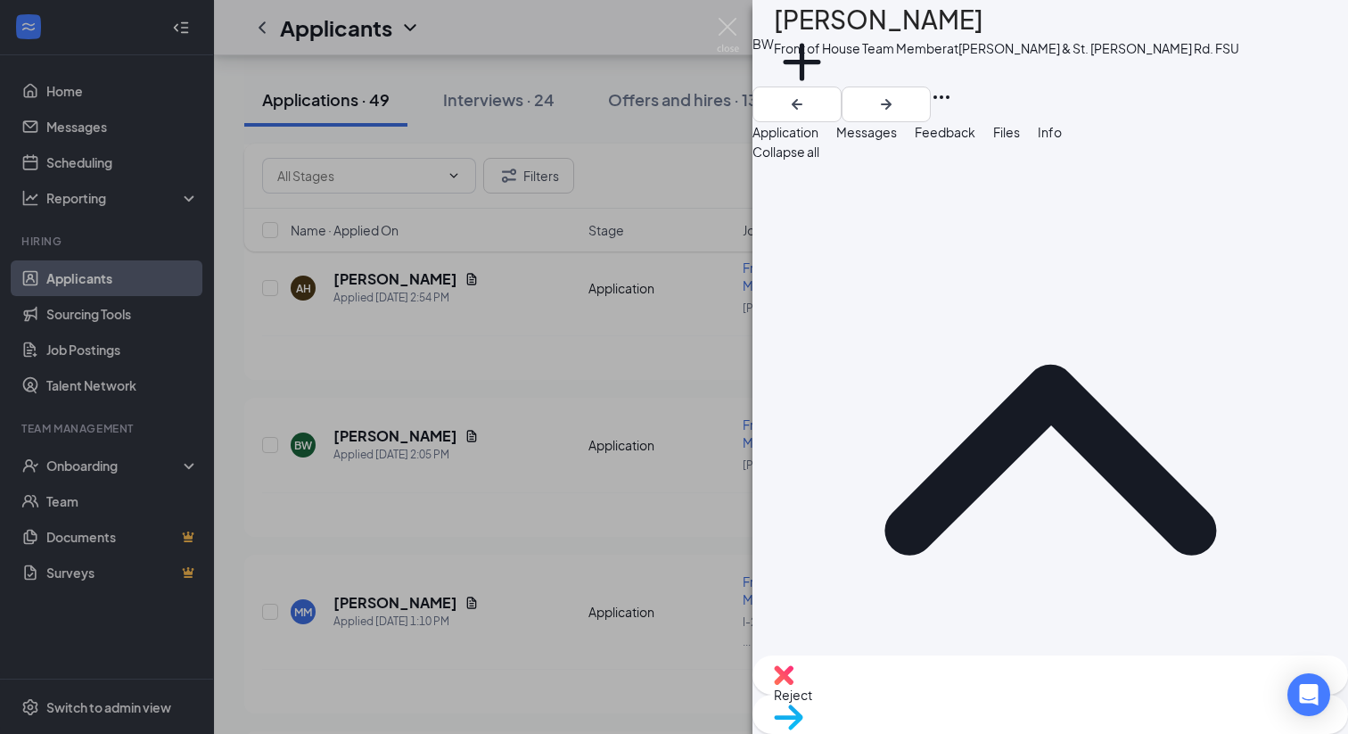
click at [1020, 140] on span "Files" at bounding box center [1006, 132] width 27 height 16
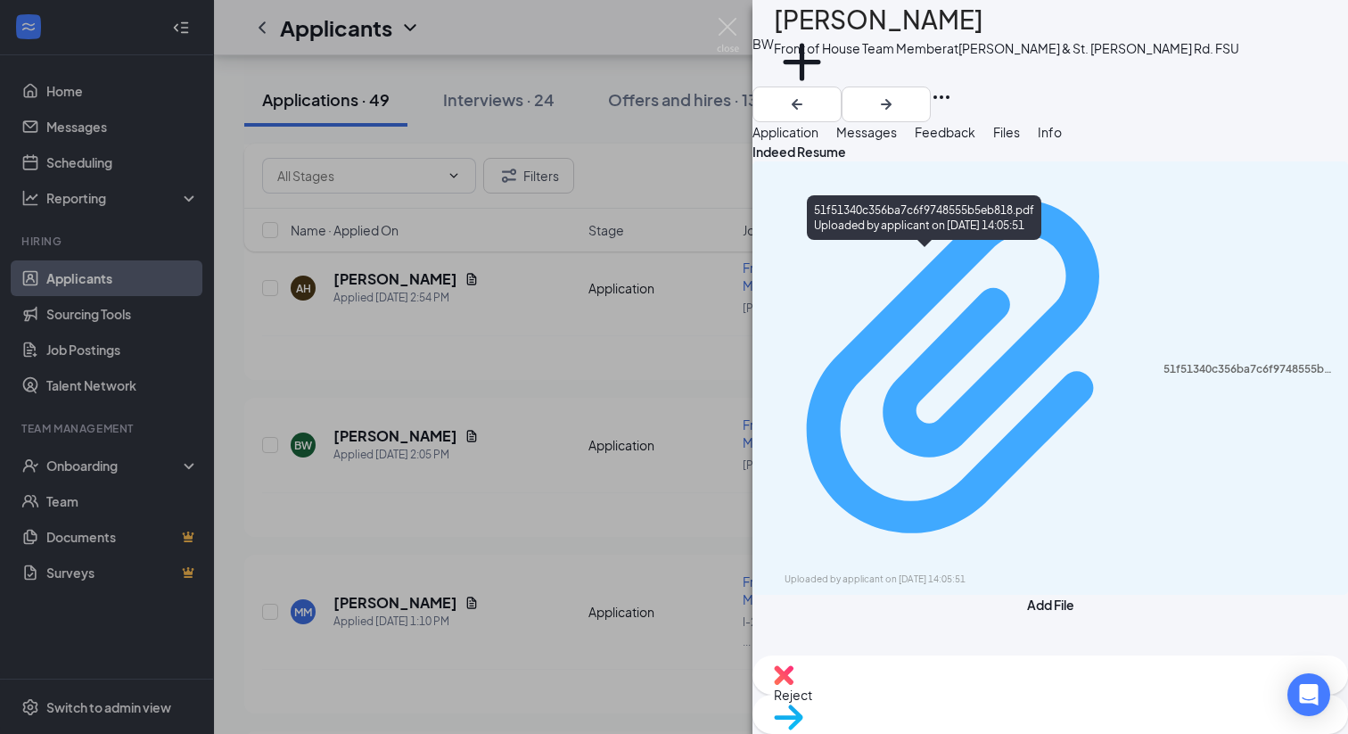
click at [1155, 362] on div "51f51340c356ba7c6f9748555b5eb818.pdf" at bounding box center [1250, 369] width 174 height 14
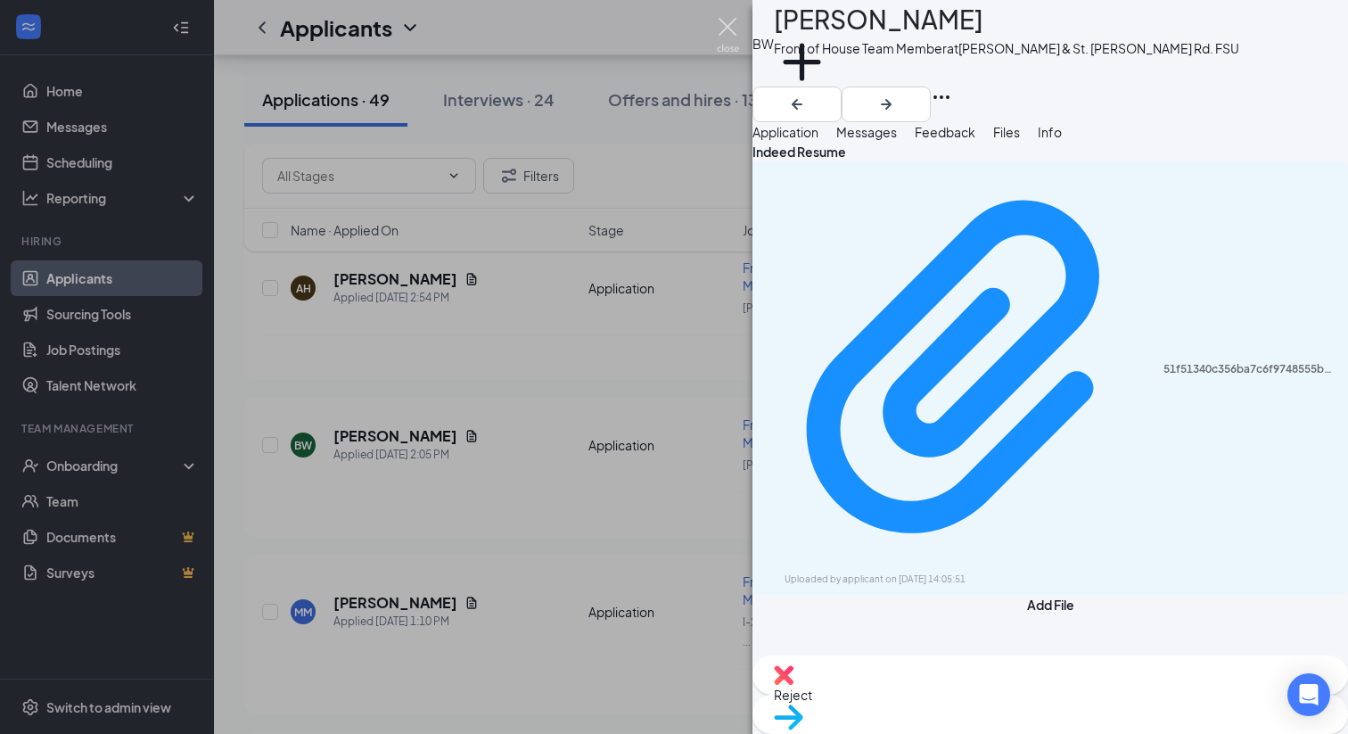
click at [726, 29] on img at bounding box center [728, 35] width 22 height 35
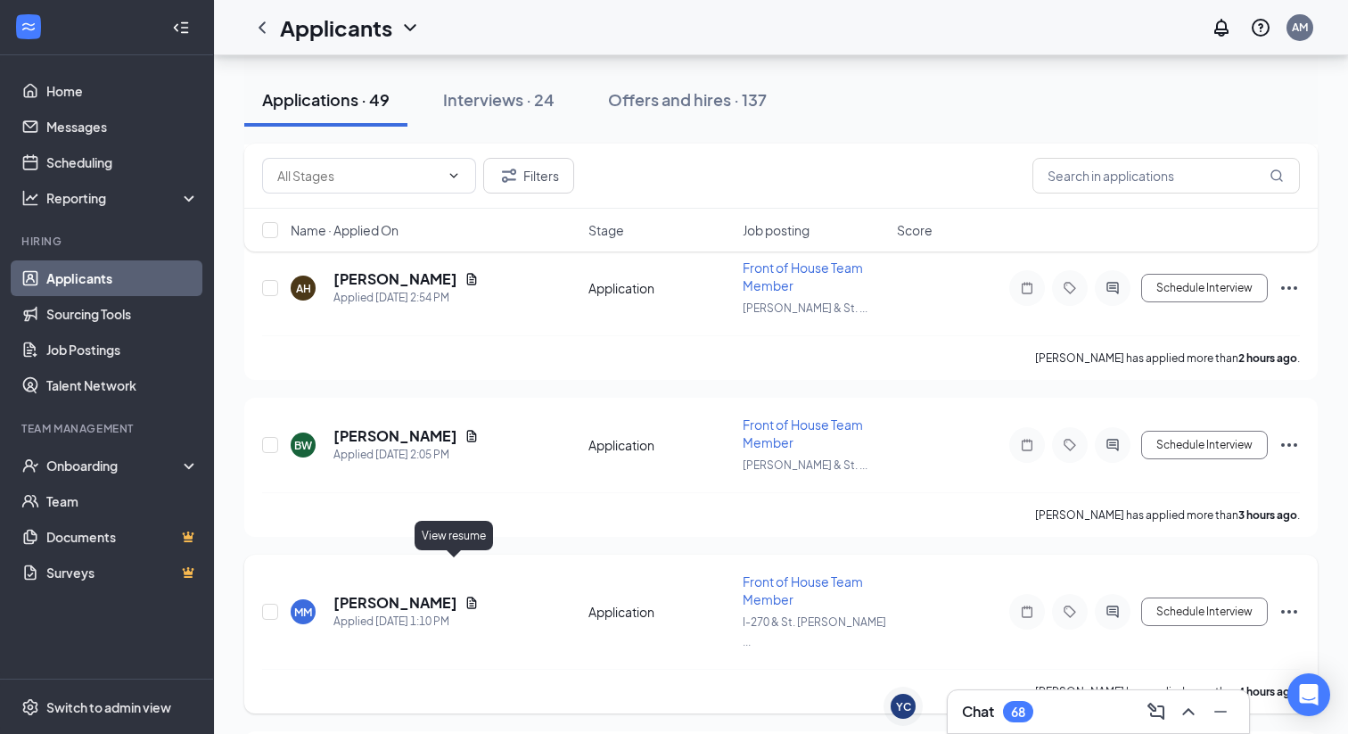
click at [467, 596] on icon "Document" at bounding box center [472, 602] width 10 height 12
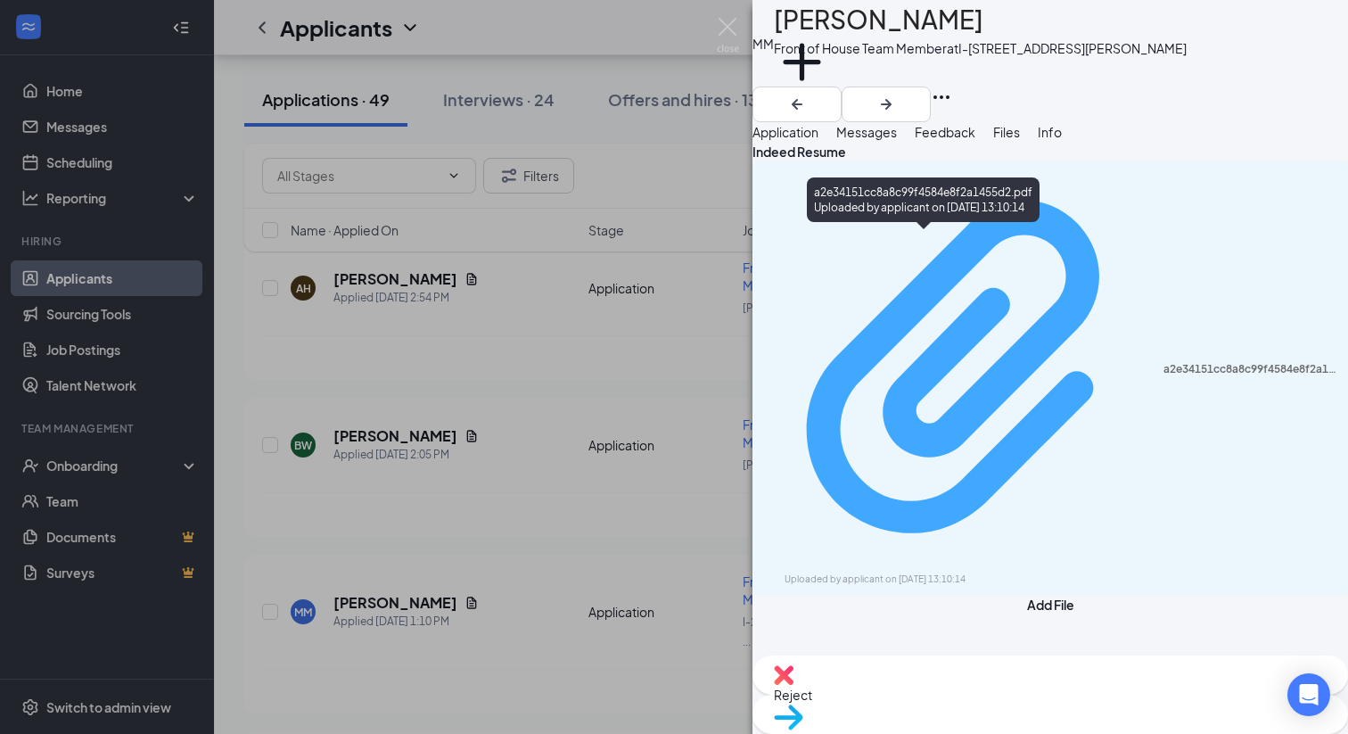
click at [1155, 362] on div "a2e34151cc8a8c99f4584e8f2a1455d2.pdf" at bounding box center [1250, 369] width 174 height 14
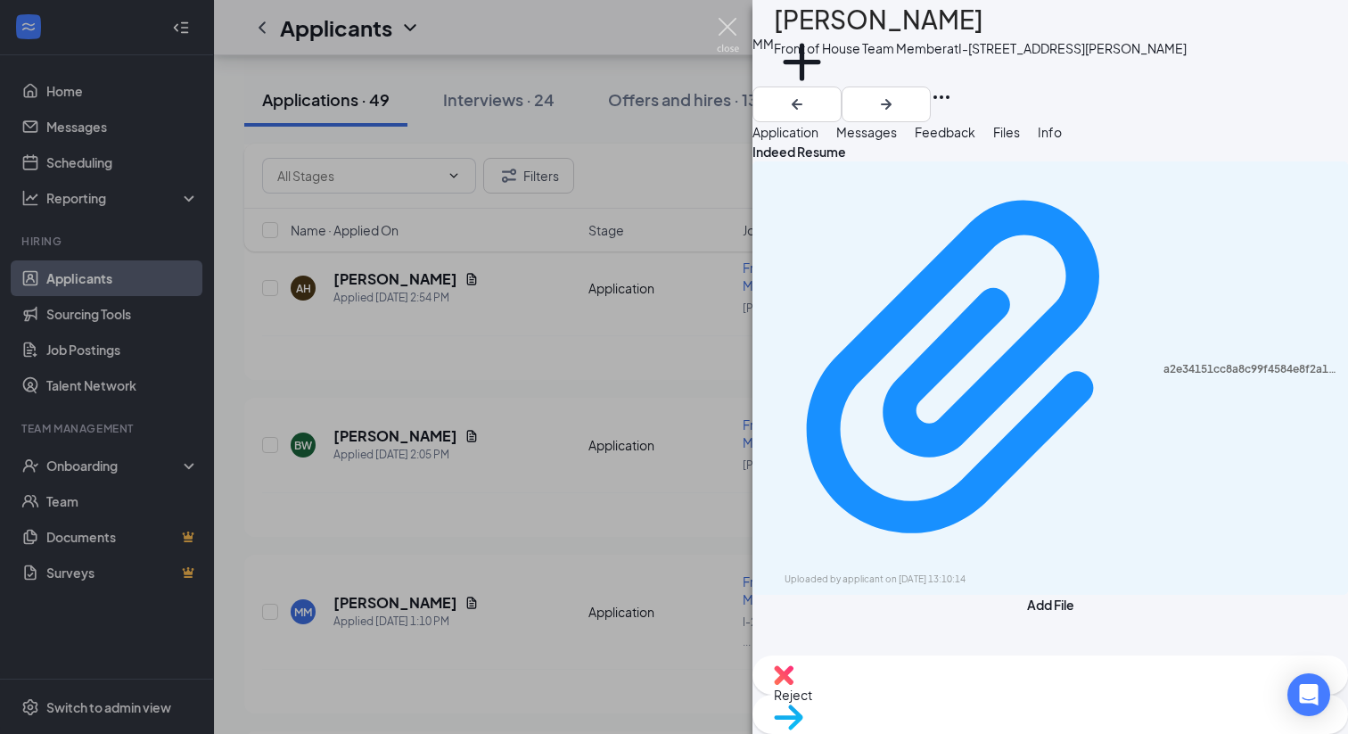
click at [730, 27] on img at bounding box center [728, 35] width 22 height 35
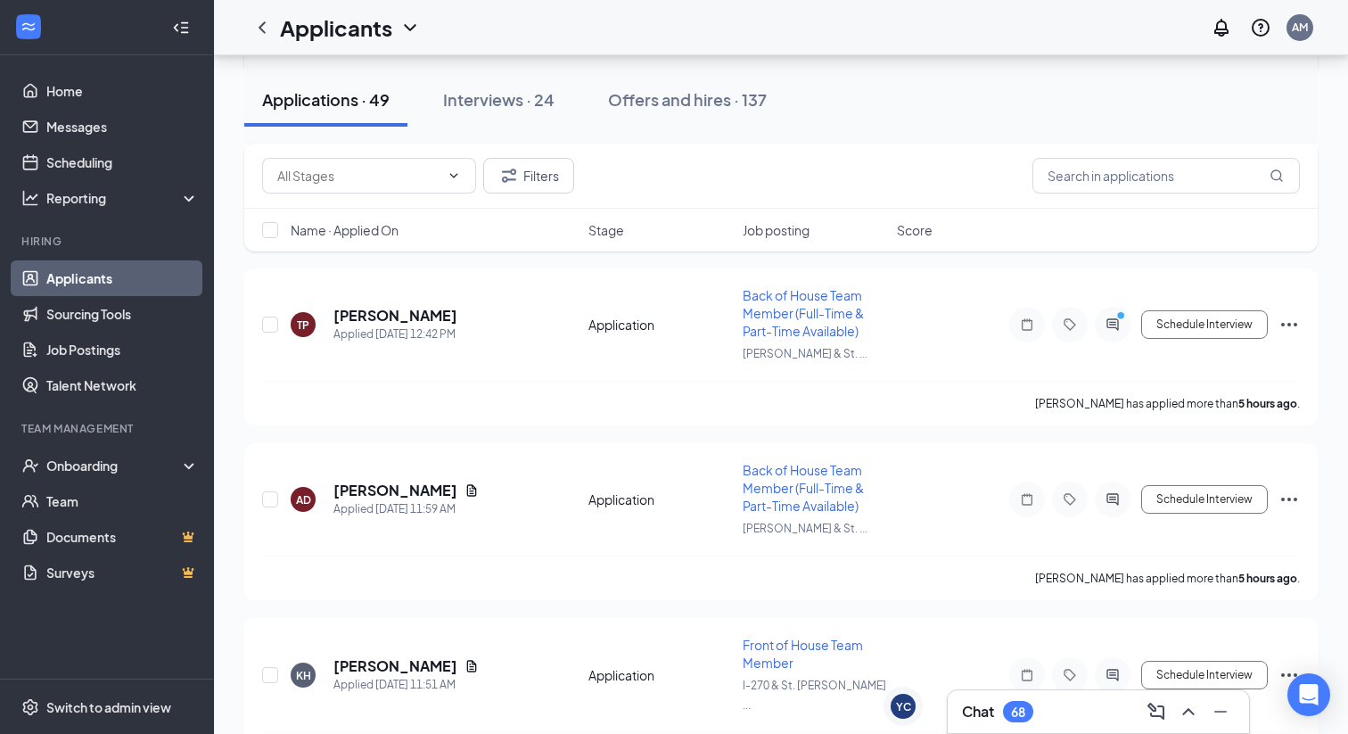
scroll to position [790, 0]
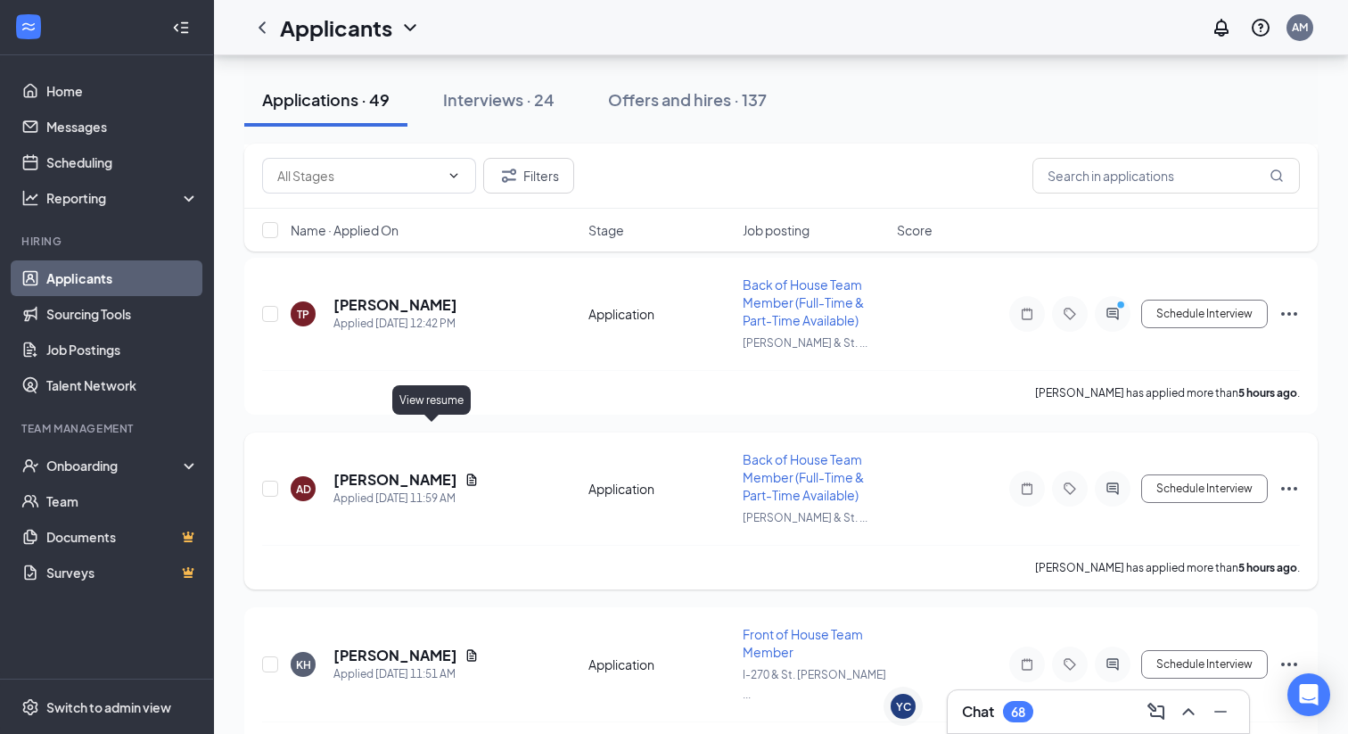
click at [464, 472] on icon "Document" at bounding box center [471, 479] width 14 height 14
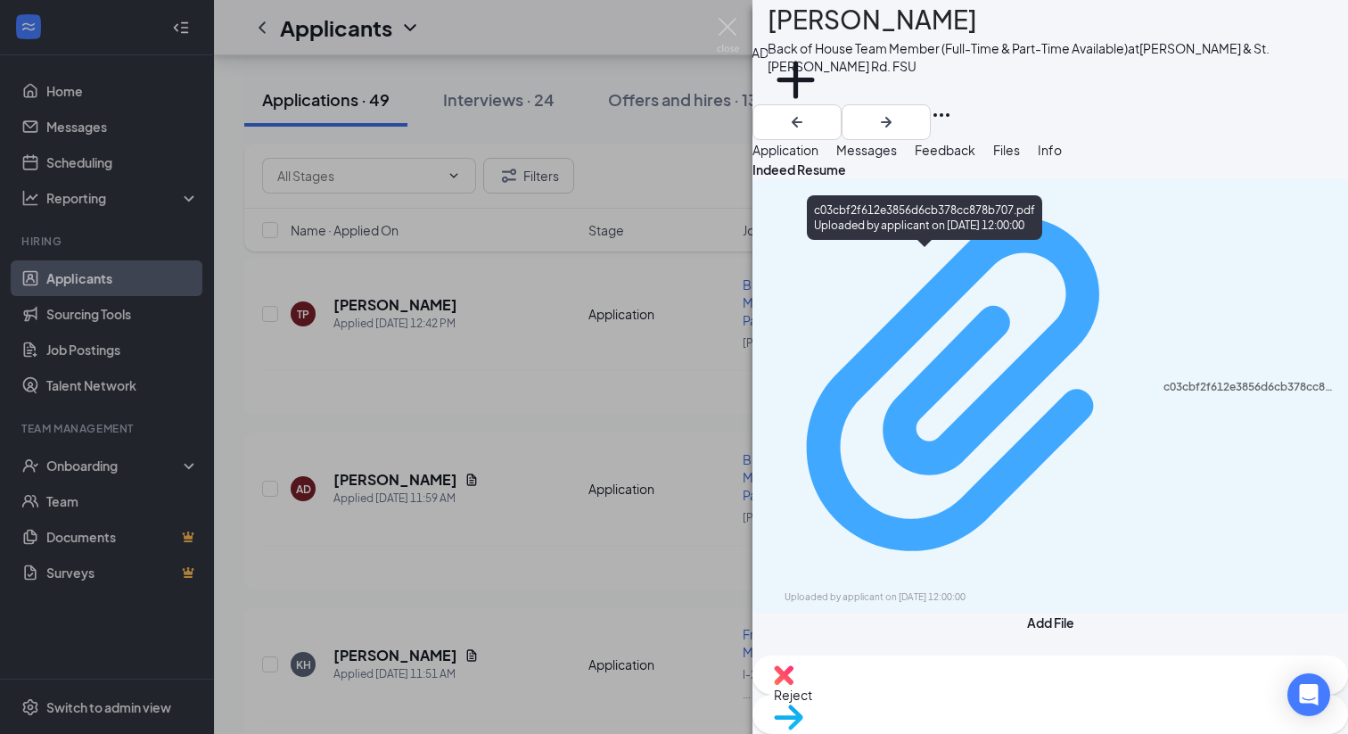
click at [1155, 380] on div "c03cbf2f612e3856d6cb378cc878b707.pdf" at bounding box center [1250, 387] width 174 height 14
